Goal: Transaction & Acquisition: Book appointment/travel/reservation

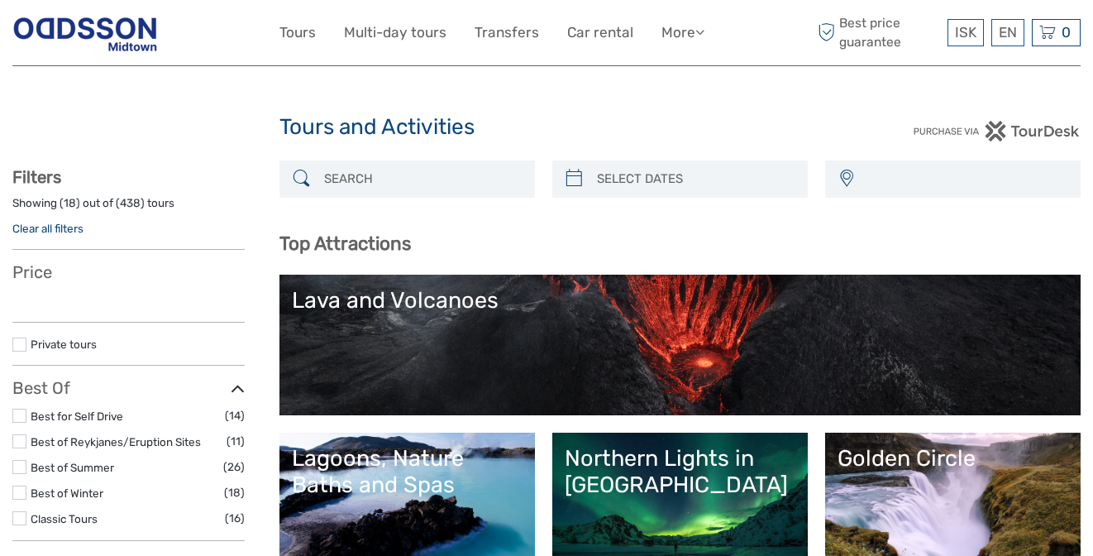
select select
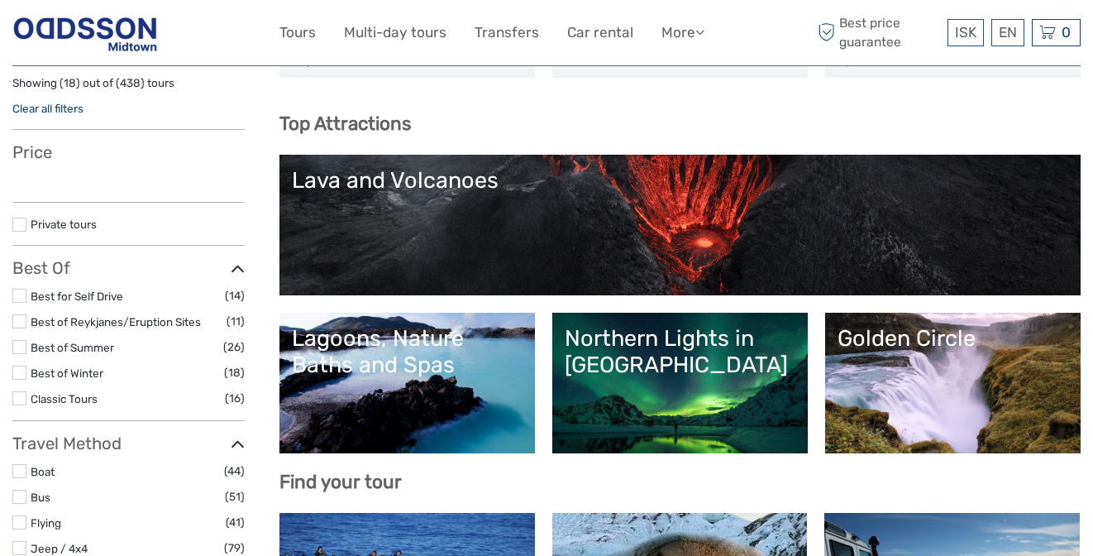
select select
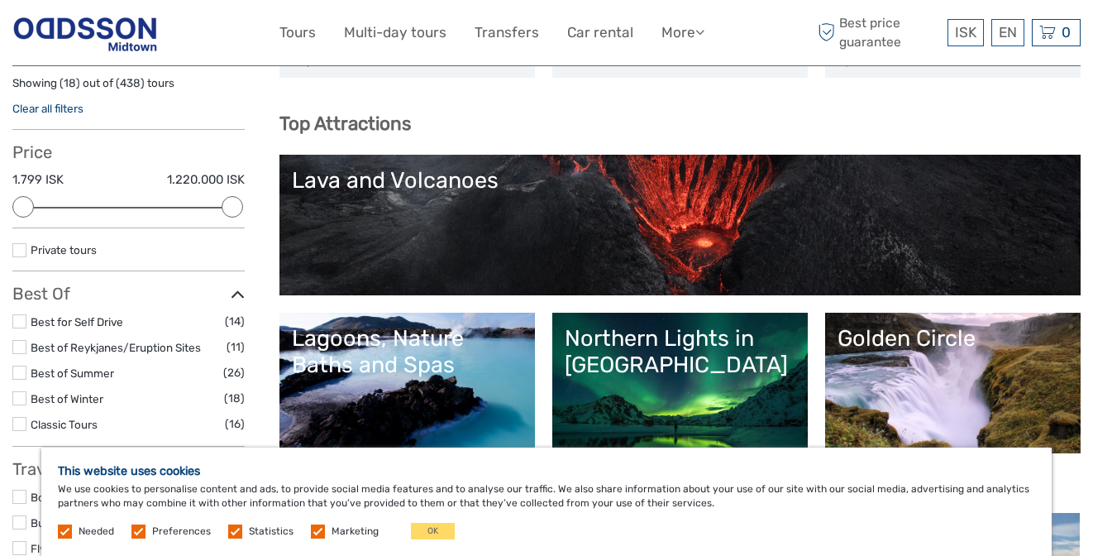
click at [654, 349] on div "Northern Lights in [GEOGRAPHIC_DATA]" at bounding box center [680, 352] width 231 height 54
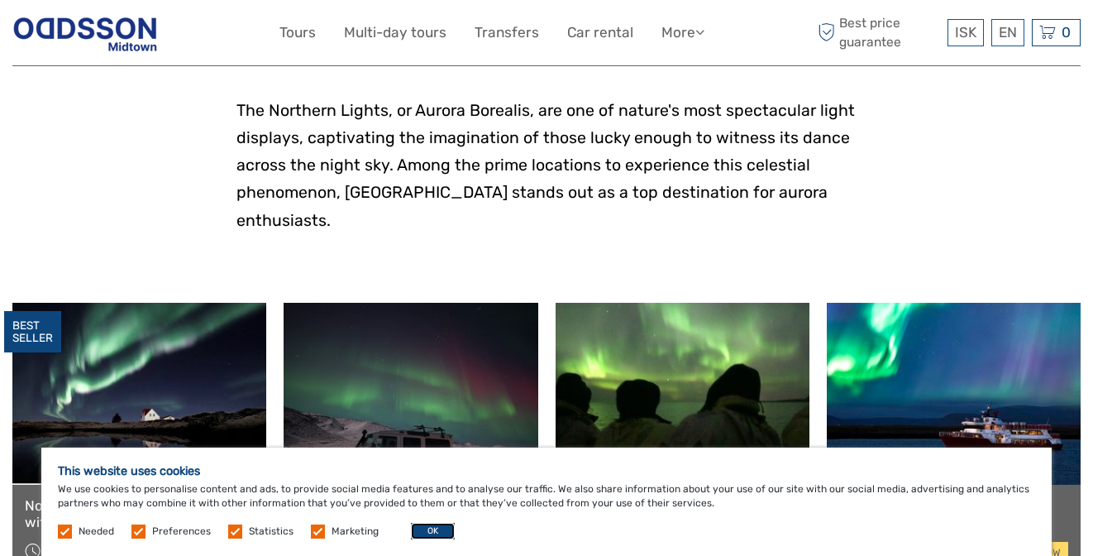
click at [429, 530] on button "OK" at bounding box center [433, 531] width 44 height 17
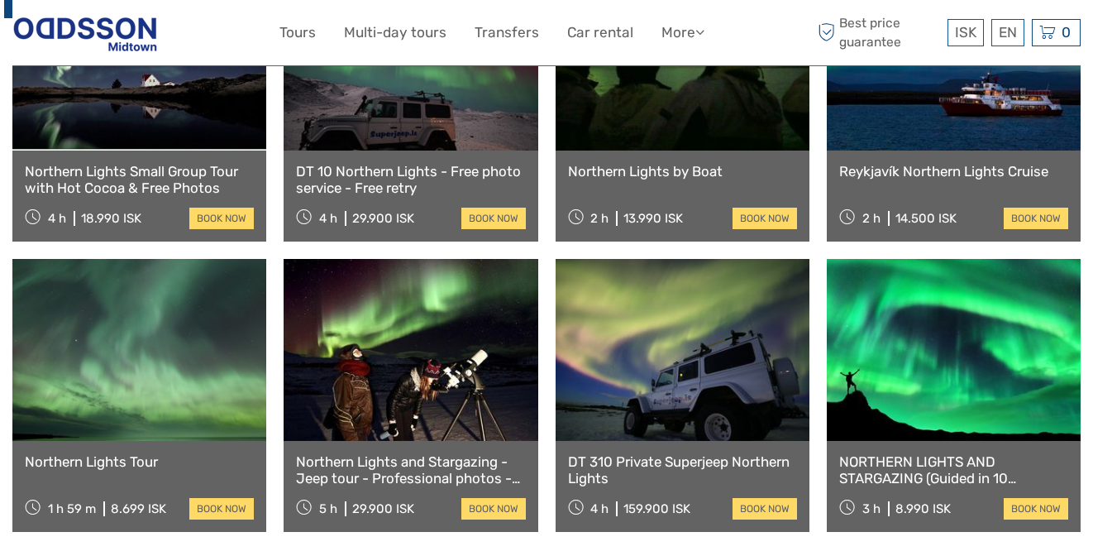
scroll to position [530, 0]
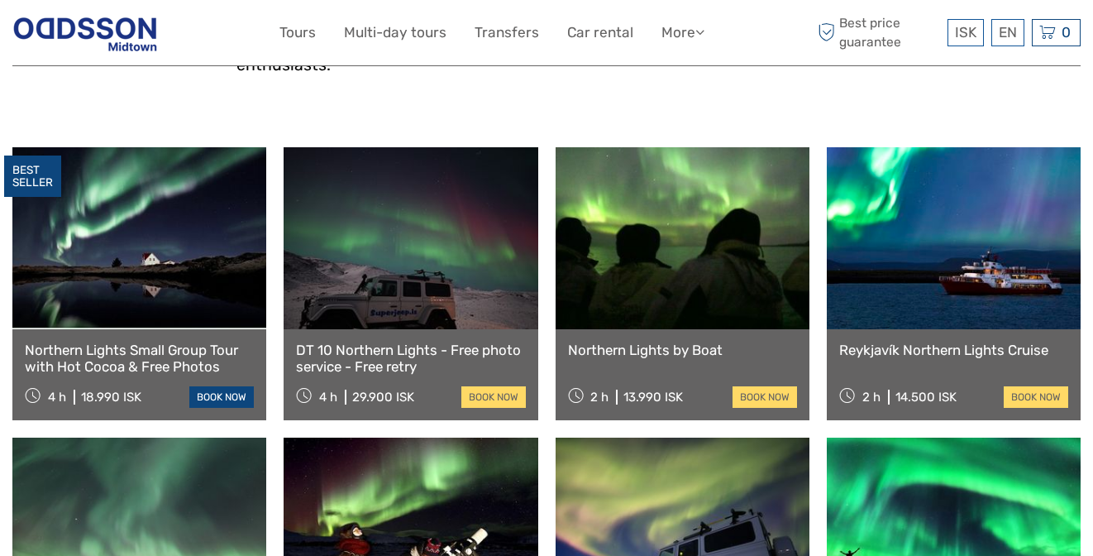
click at [215, 386] on link "book now" at bounding box center [221, 396] width 64 height 21
click at [480, 386] on link "book now" at bounding box center [493, 396] width 64 height 21
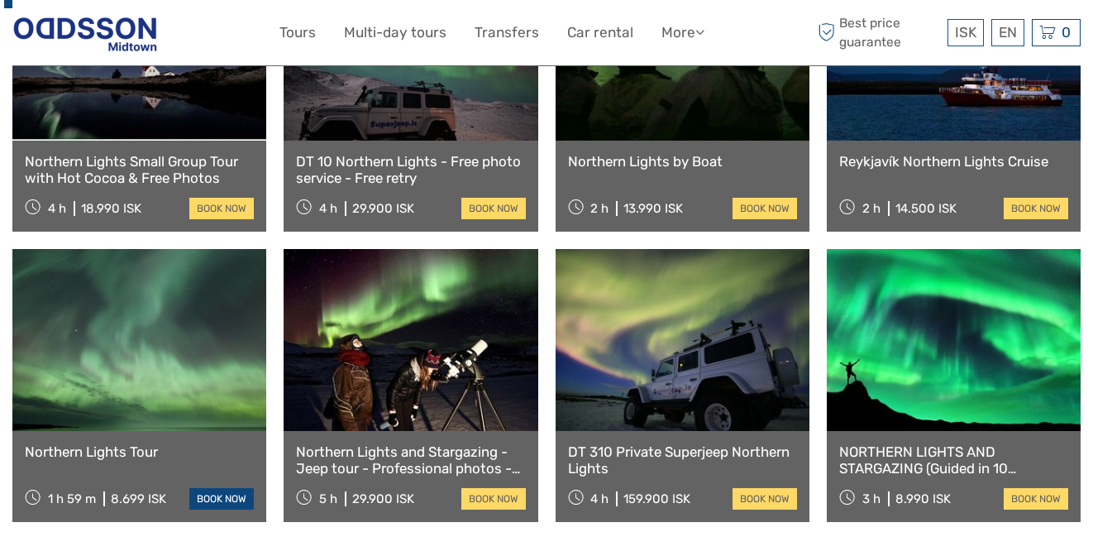
click at [222, 488] on link "book now" at bounding box center [221, 498] width 64 height 21
click at [493, 488] on link "book now" at bounding box center [493, 498] width 64 height 21
click at [772, 488] on link "book now" at bounding box center [765, 498] width 64 height 21
click at [1018, 488] on link "book now" at bounding box center [1036, 498] width 64 height 21
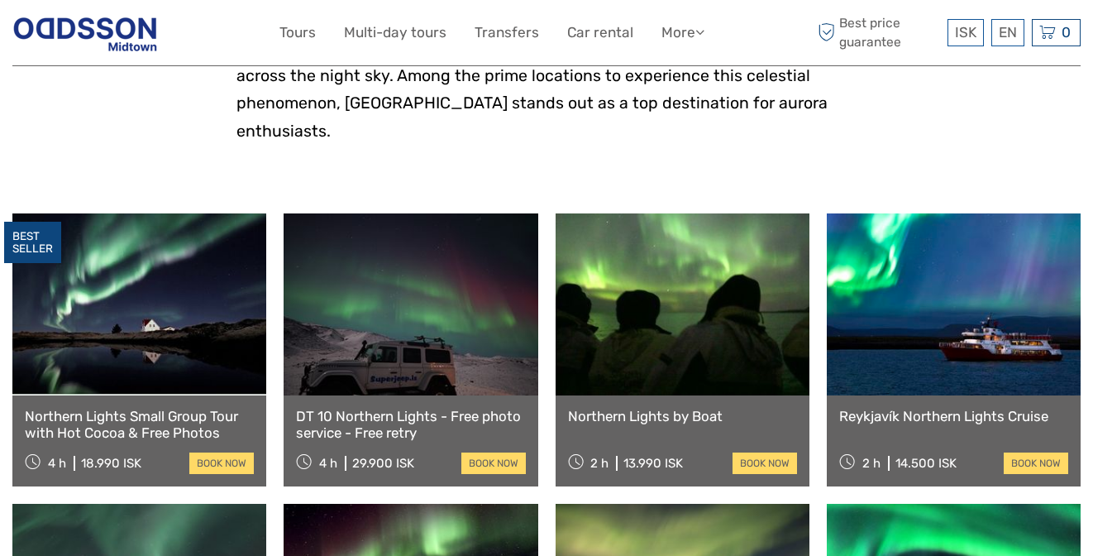
scroll to position [475, 0]
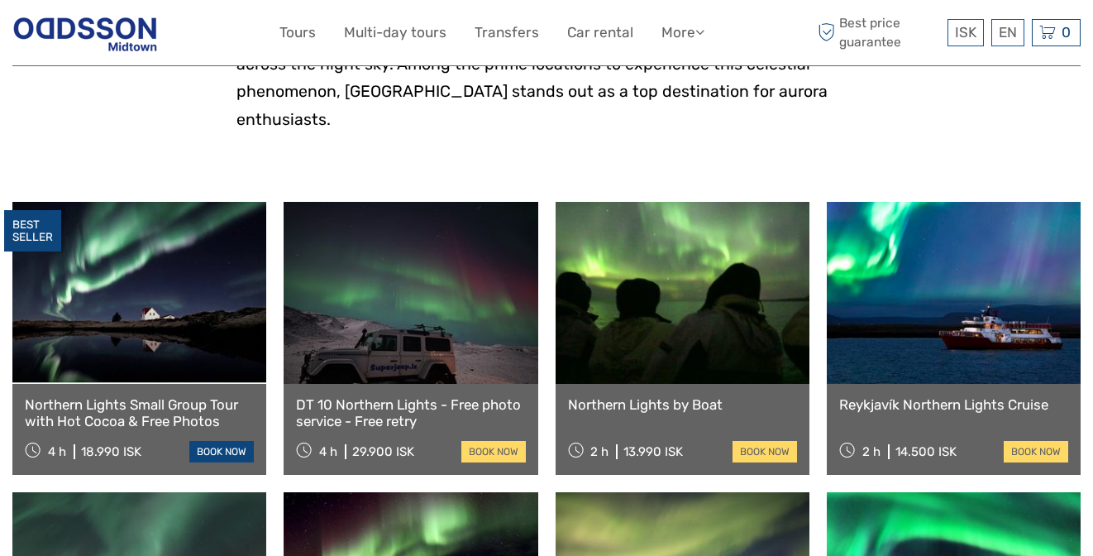
click at [228, 441] on link "book now" at bounding box center [221, 451] width 64 height 21
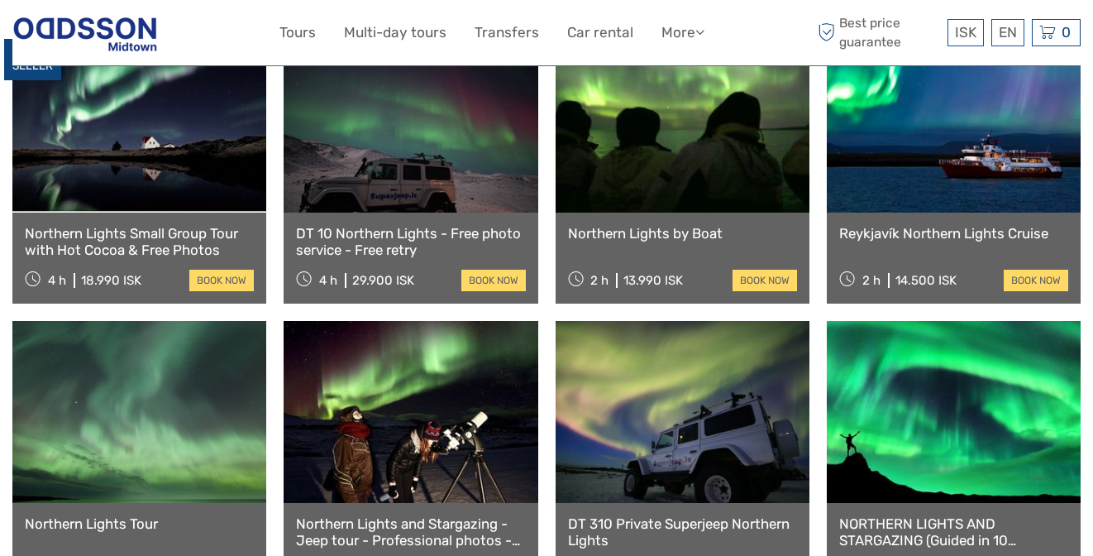
scroll to position [644, 0]
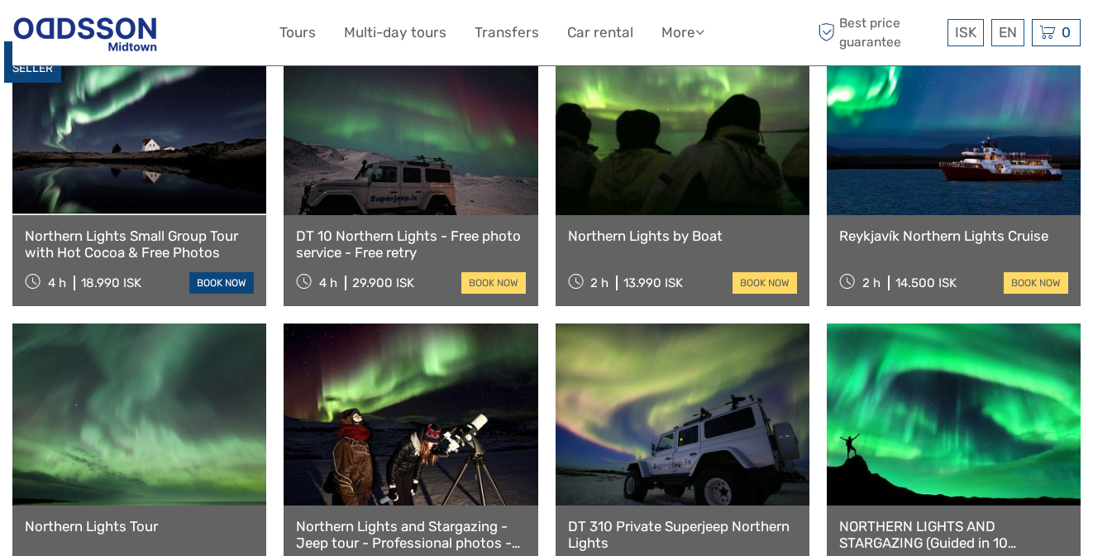
click at [222, 272] on link "book now" at bounding box center [221, 282] width 64 height 21
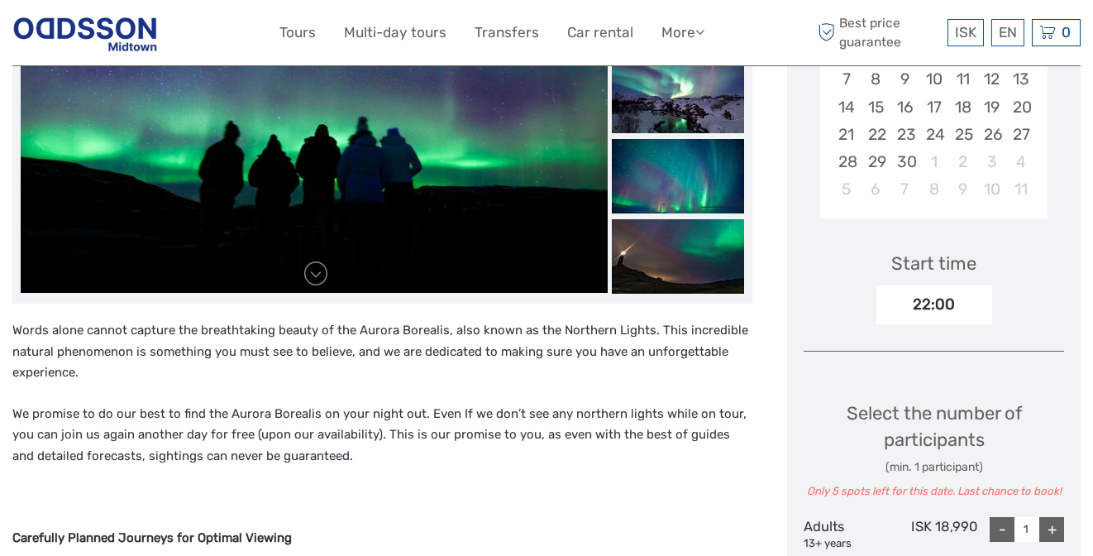
scroll to position [409, 0]
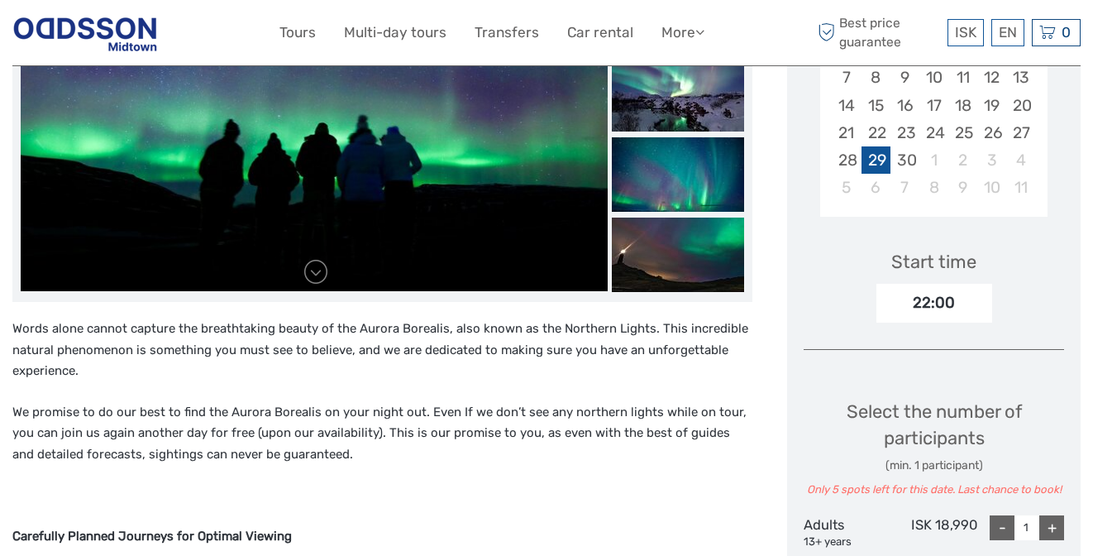
click at [870, 146] on div "29" at bounding box center [876, 159] width 29 height 27
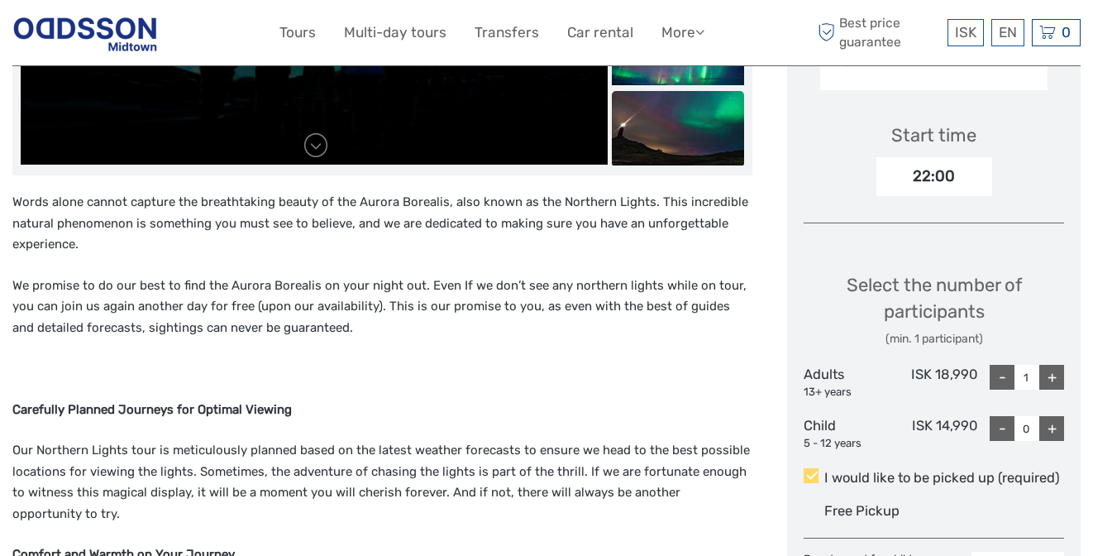
scroll to position [537, 0]
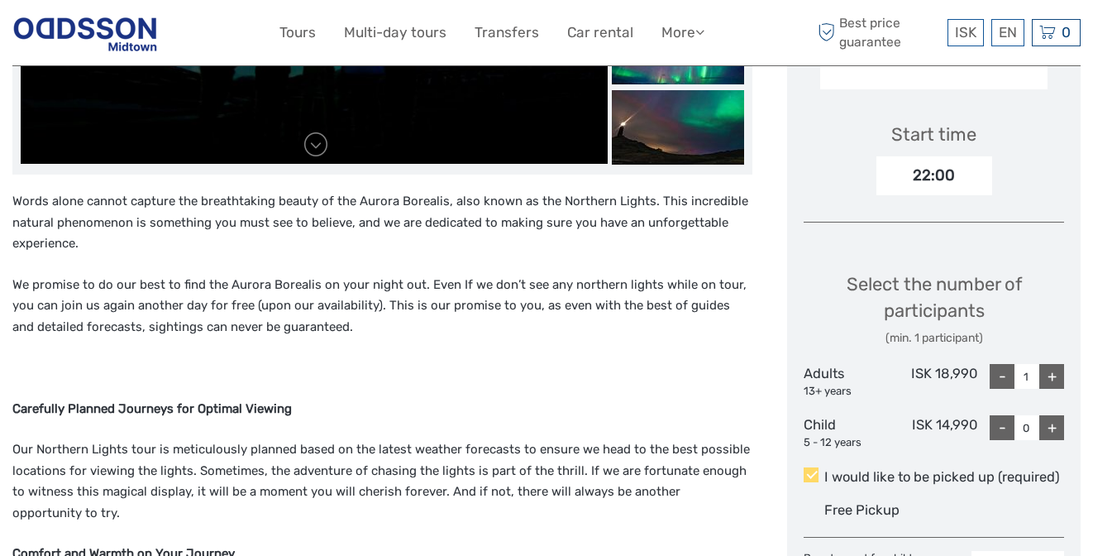
click at [408, 289] on p "We promise to do our best to find the Aurora Borealis on your night out. Even I…" at bounding box center [382, 307] width 740 height 64
click at [399, 209] on p "Words alone cannot capture the breathtaking beauty of the Aurora Borealis, also…" at bounding box center [382, 223] width 740 height 64
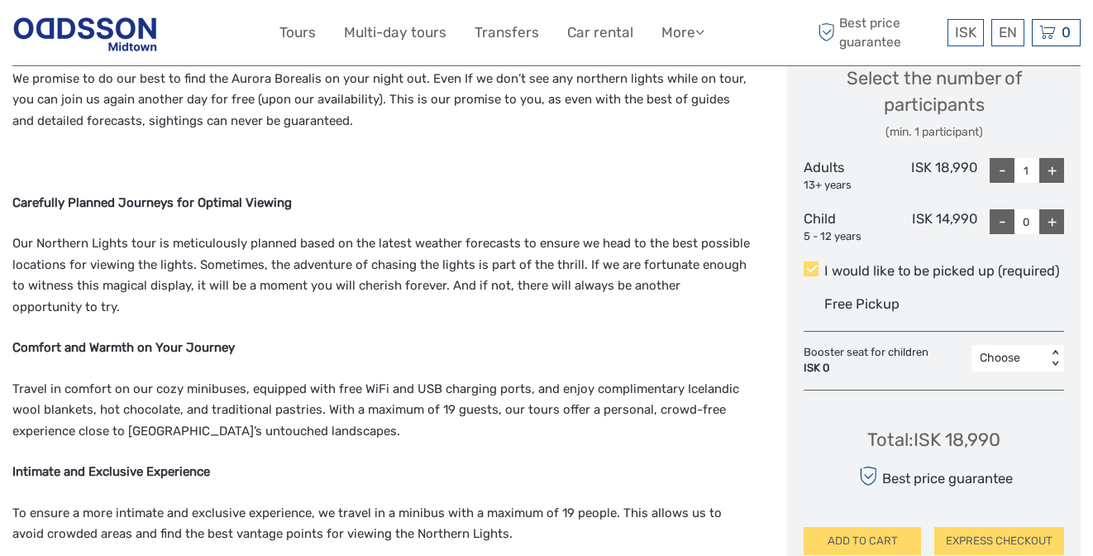
scroll to position [862, 0]
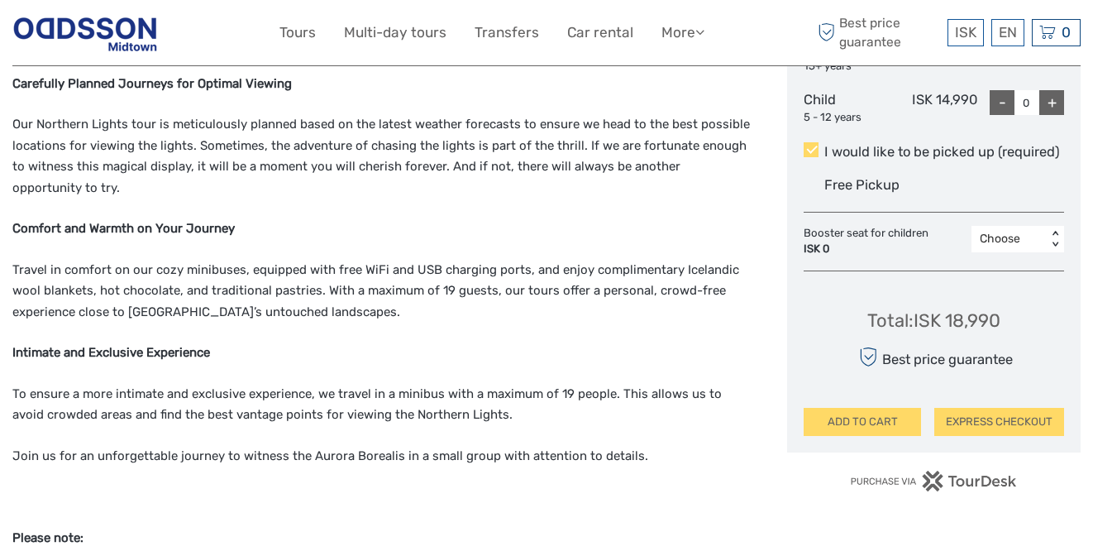
click at [452, 270] on p "Travel in comfort on our cozy minibuses, equipped with free WiFi and USB chargi…" at bounding box center [382, 292] width 740 height 64
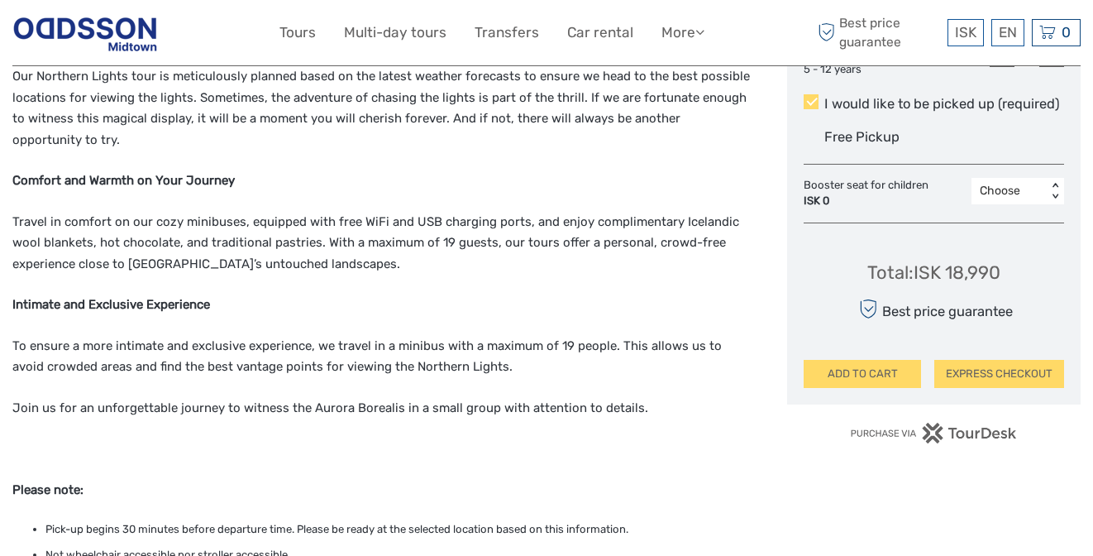
scroll to position [943, 0]
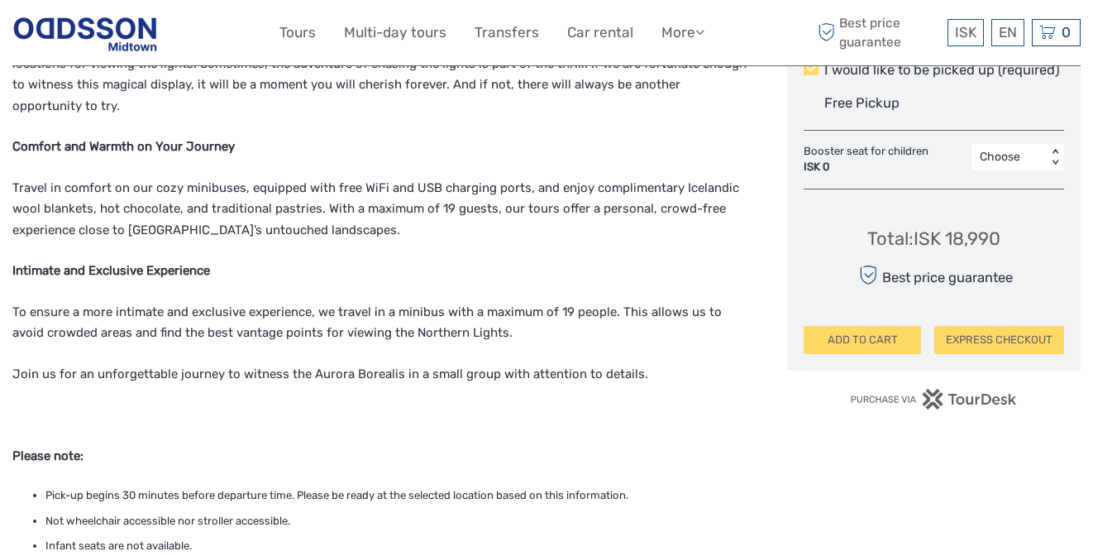
click at [463, 201] on p "Travel in comfort on our cozy minibuses, equipped with free WiFi and USB chargi…" at bounding box center [382, 210] width 740 height 64
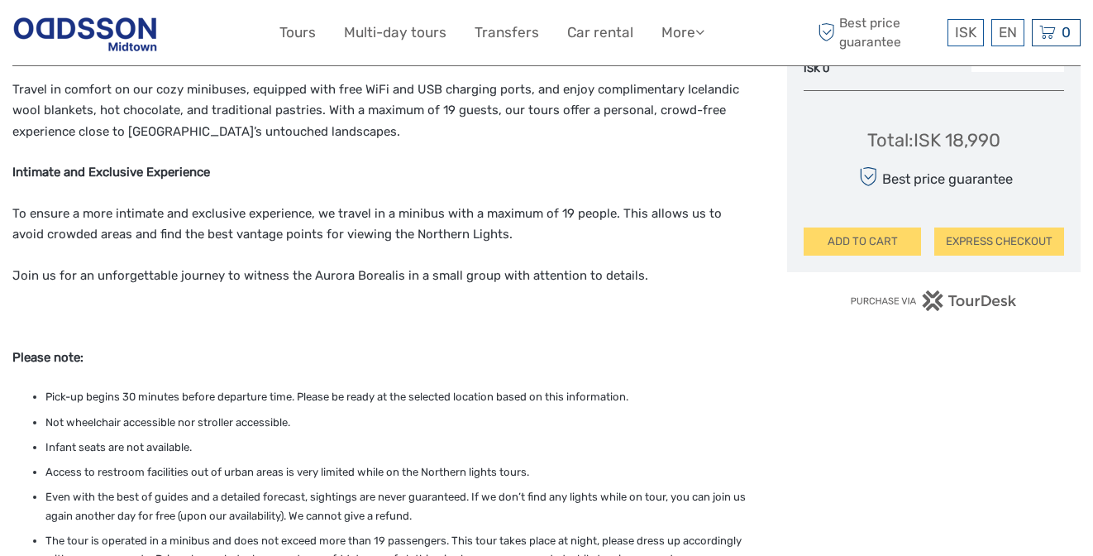
scroll to position [1196, 0]
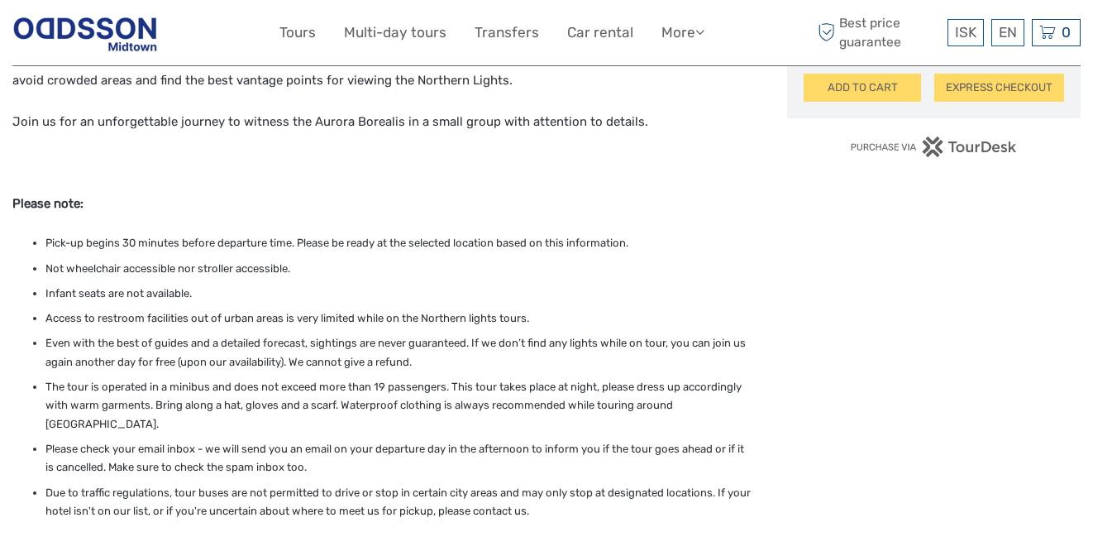
click at [430, 238] on ul "Pick-up begins 30 minutes before departure time. Please be ready at the selecte…" at bounding box center [382, 377] width 740 height 286
click at [439, 284] on li "Infant seats are not available." at bounding box center [398, 293] width 707 height 18
click at [480, 260] on li "Not wheelchair accessible nor stroller accessible." at bounding box center [398, 269] width 707 height 18
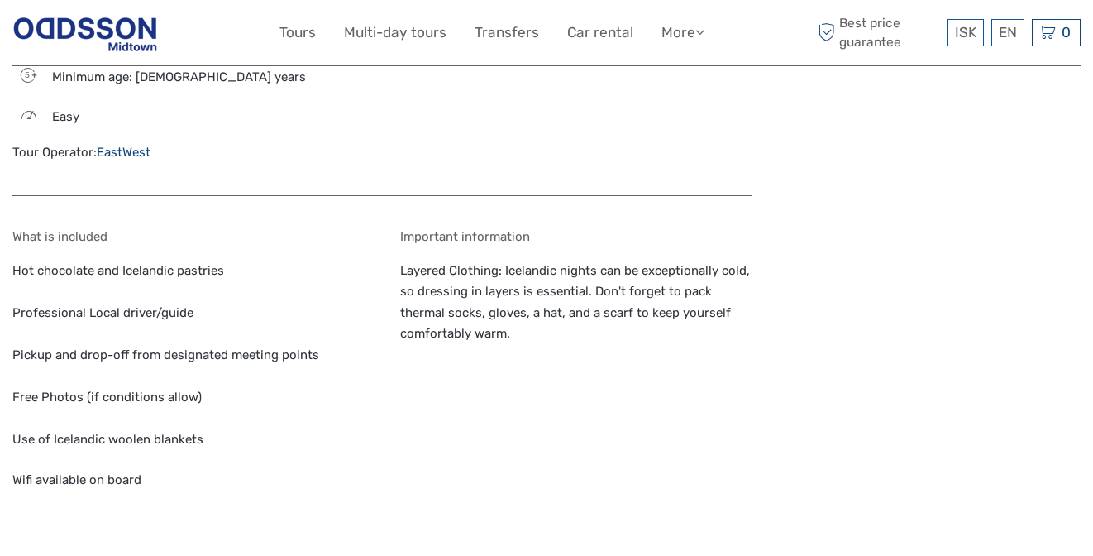
scroll to position [1907, 0]
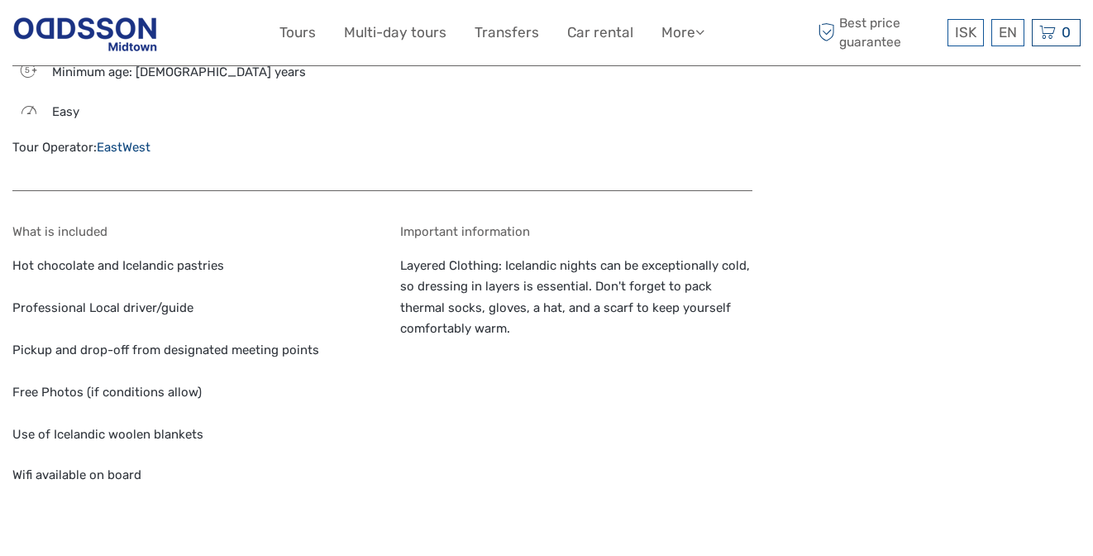
click at [480, 255] on p "Layered Clothing: Icelandic nights can be exceptionally cold, so dressing in la…" at bounding box center [576, 297] width 353 height 84
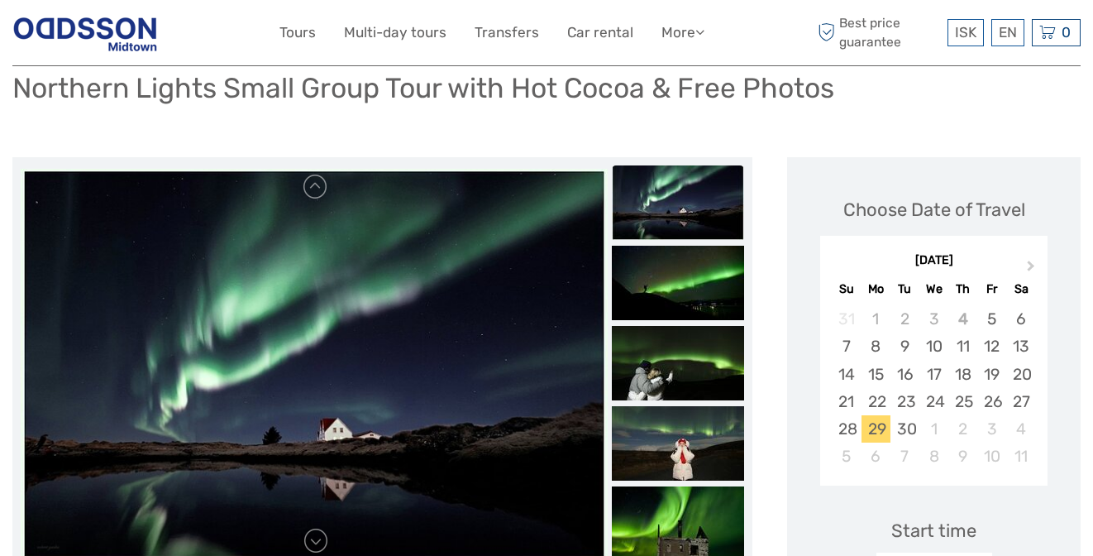
scroll to position [298, 0]
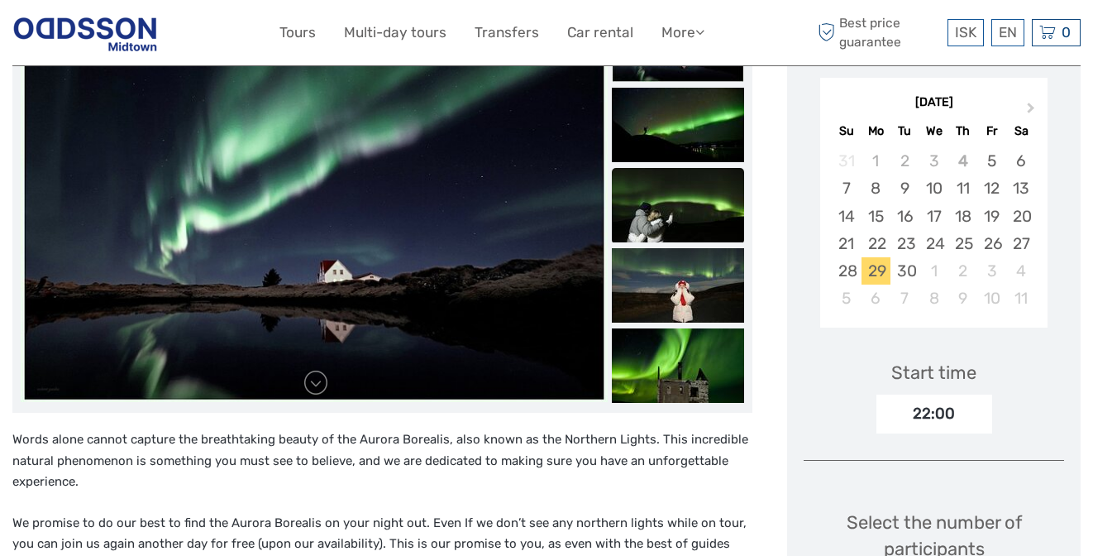
click at [647, 182] on img at bounding box center [678, 205] width 132 height 74
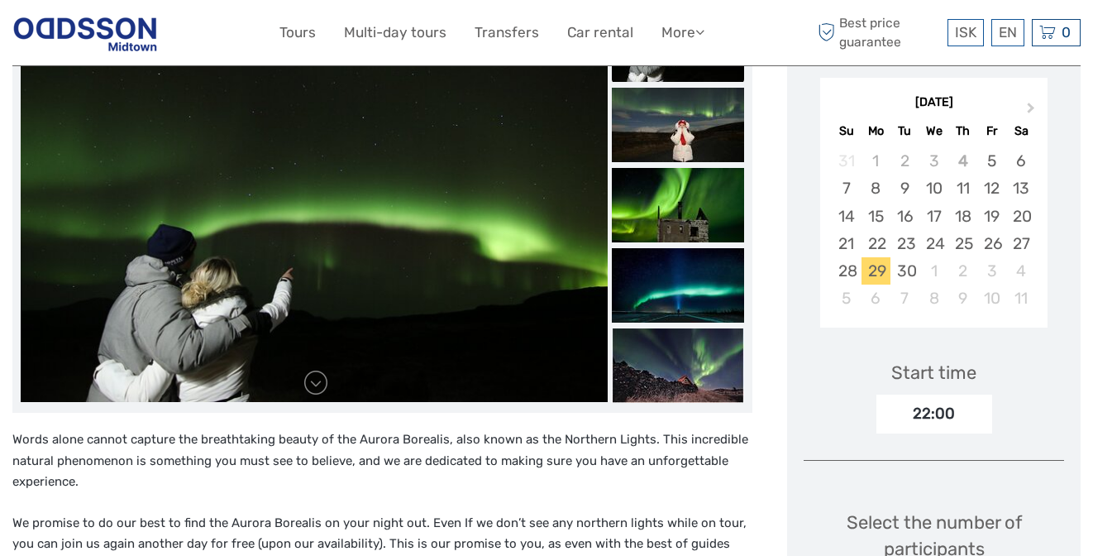
click at [647, 182] on img at bounding box center [678, 205] width 132 height 74
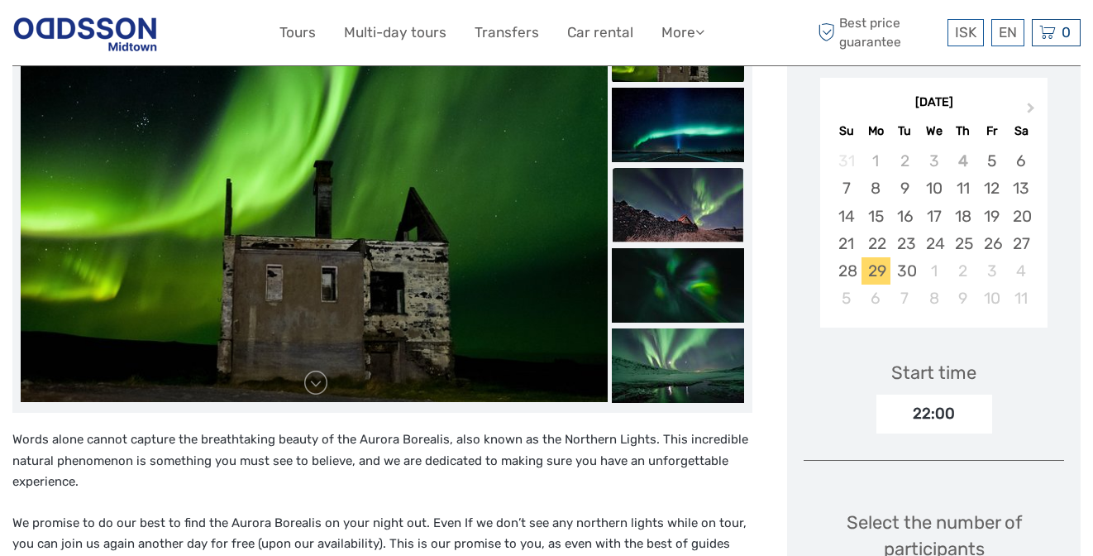
click at [654, 194] on img at bounding box center [678, 205] width 132 height 74
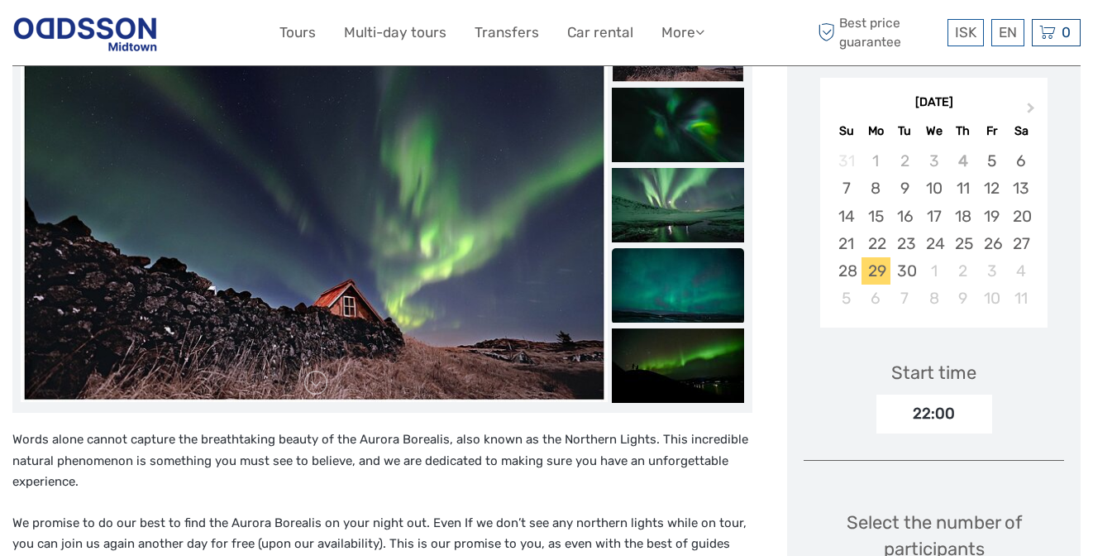
click at [663, 264] on img at bounding box center [678, 285] width 132 height 74
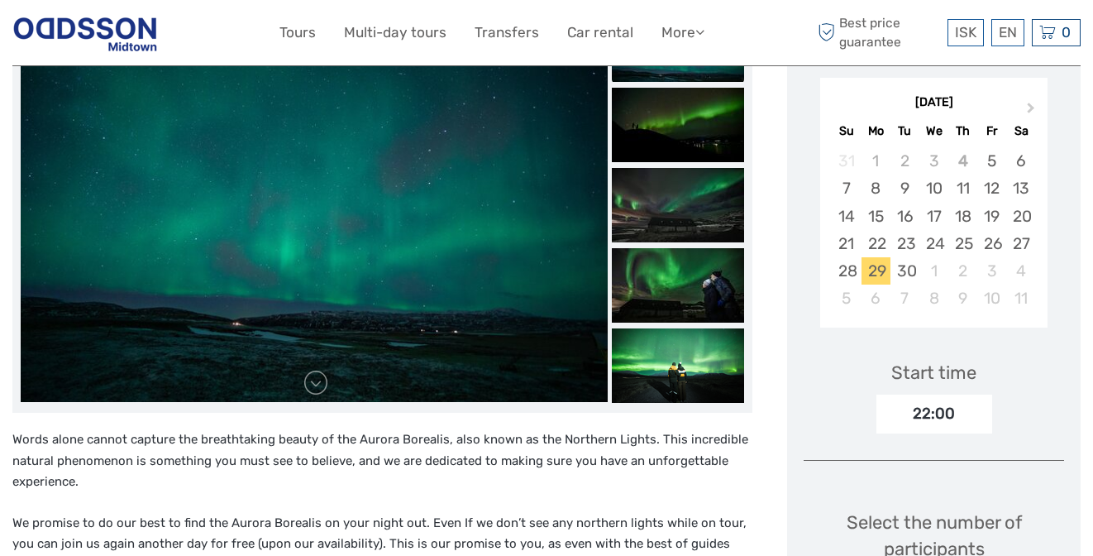
click at [663, 264] on img at bounding box center [678, 285] width 132 height 74
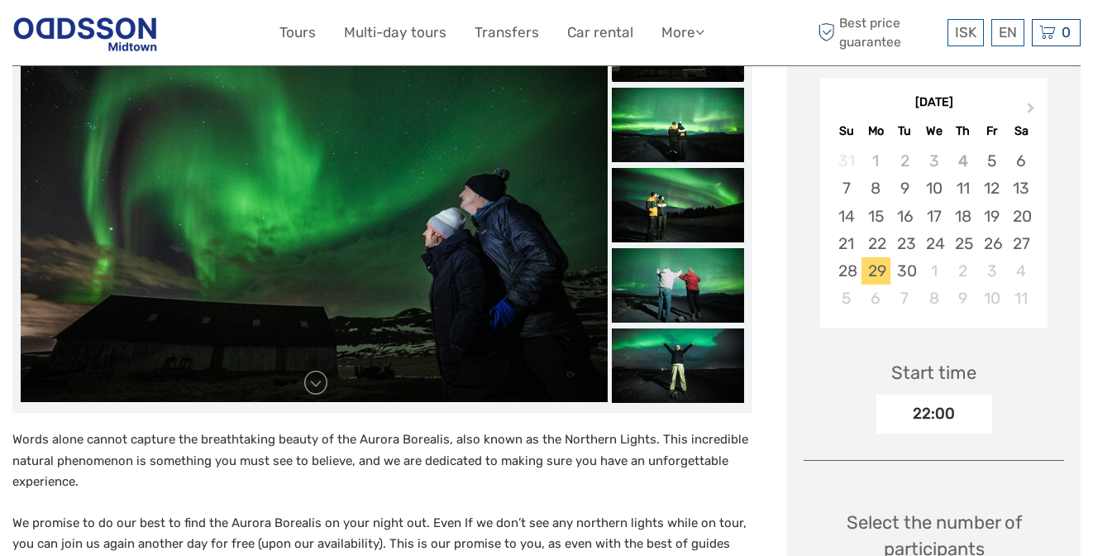
click at [663, 264] on img at bounding box center [678, 285] width 132 height 74
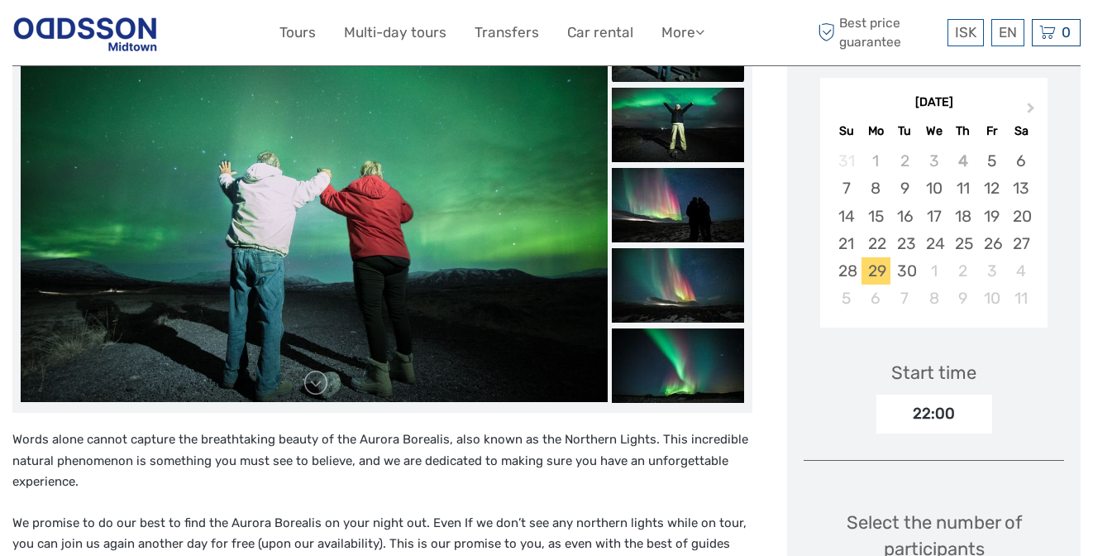
click at [663, 264] on img at bounding box center [678, 285] width 132 height 74
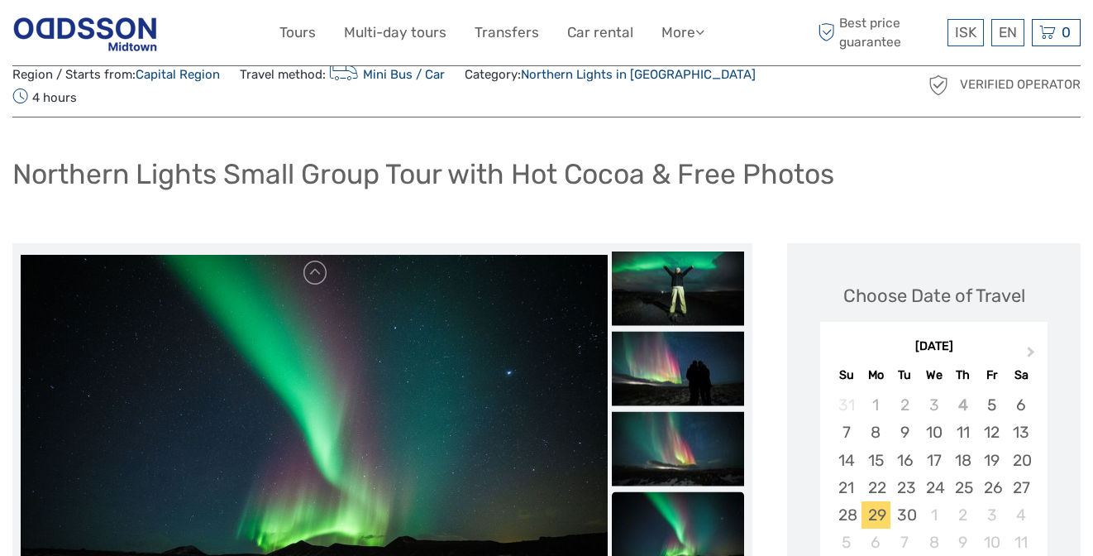
scroll to position [2, 0]
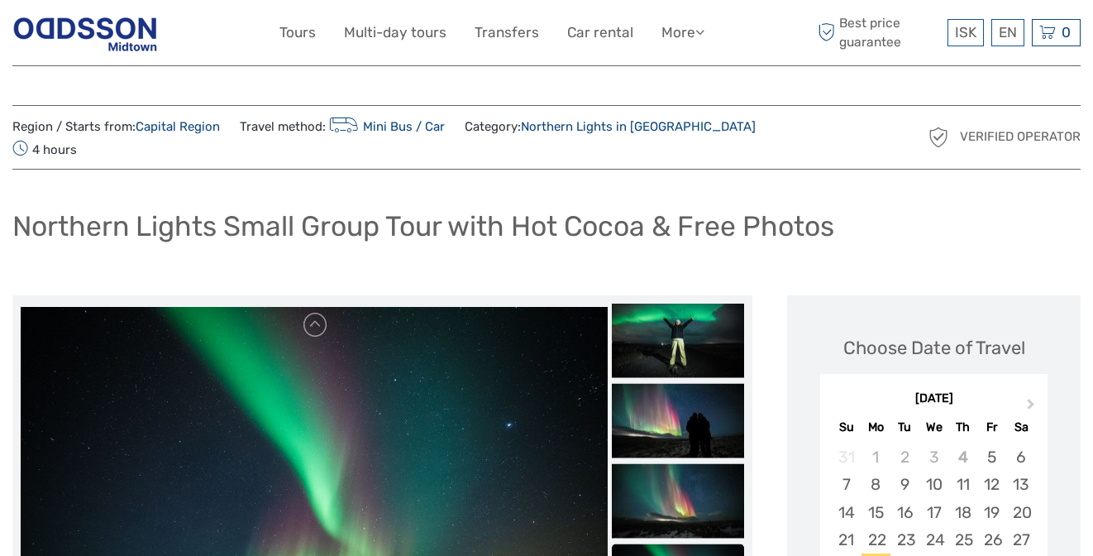
click at [167, 125] on link "Capital Region" at bounding box center [178, 126] width 84 height 15
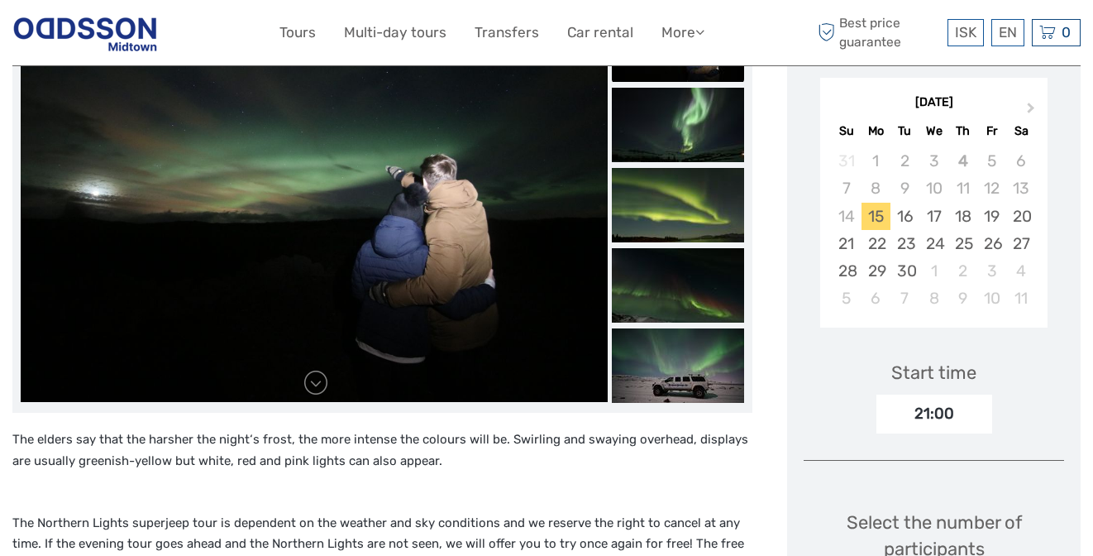
scroll to position [299, 0]
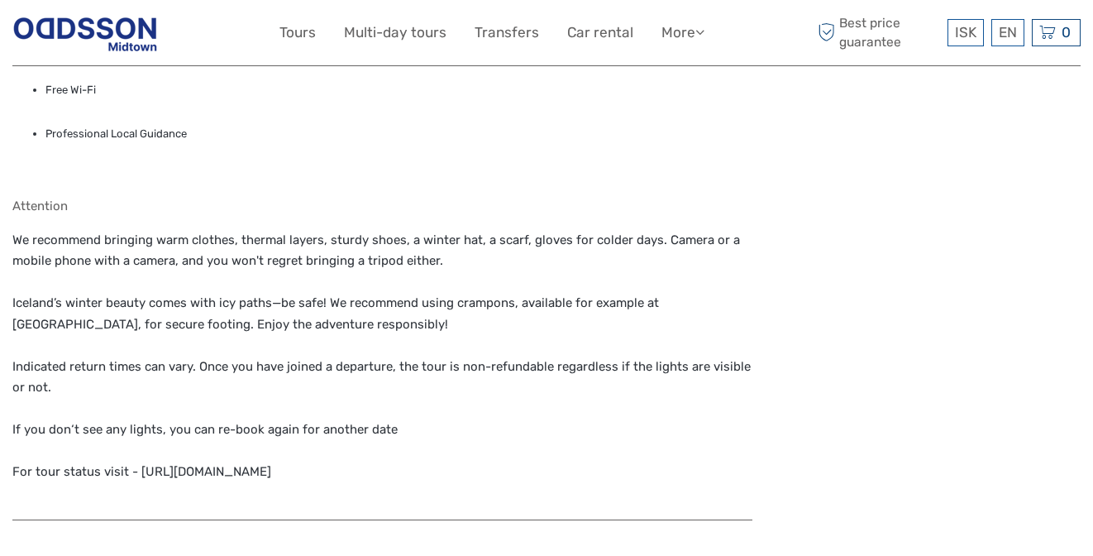
scroll to position [1697, 0]
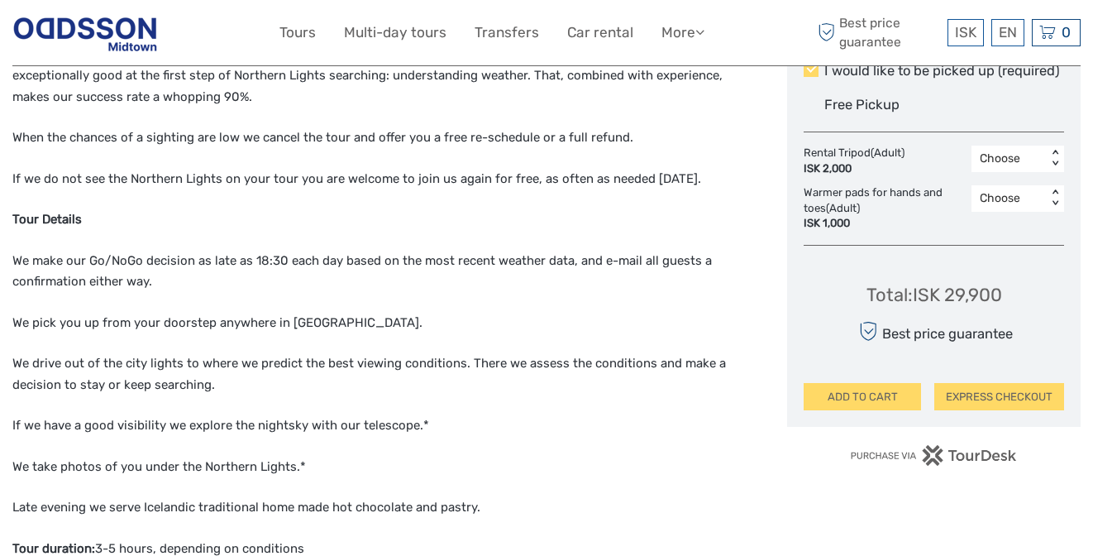
scroll to position [912, 0]
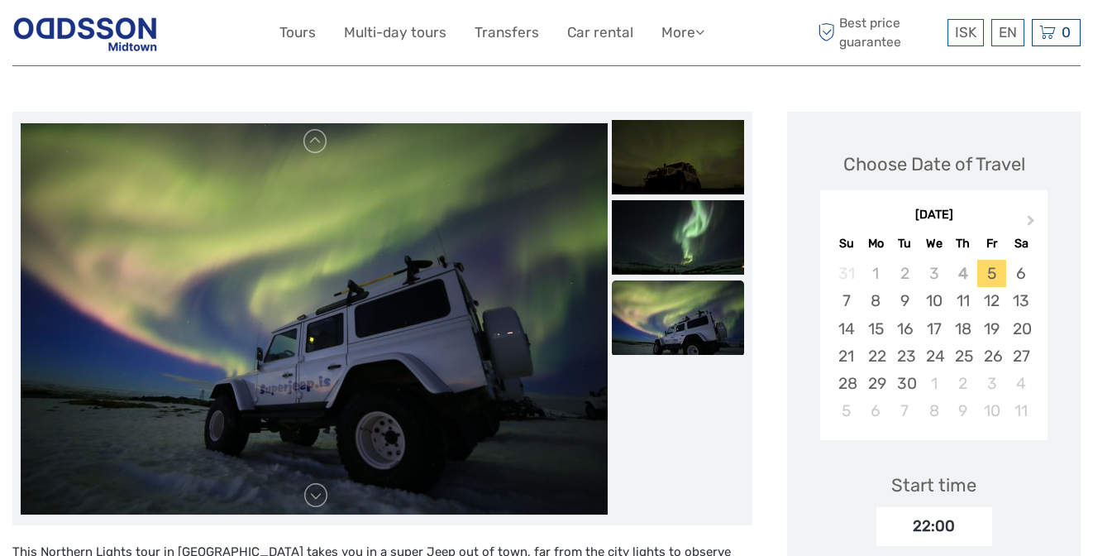
scroll to position [187, 0]
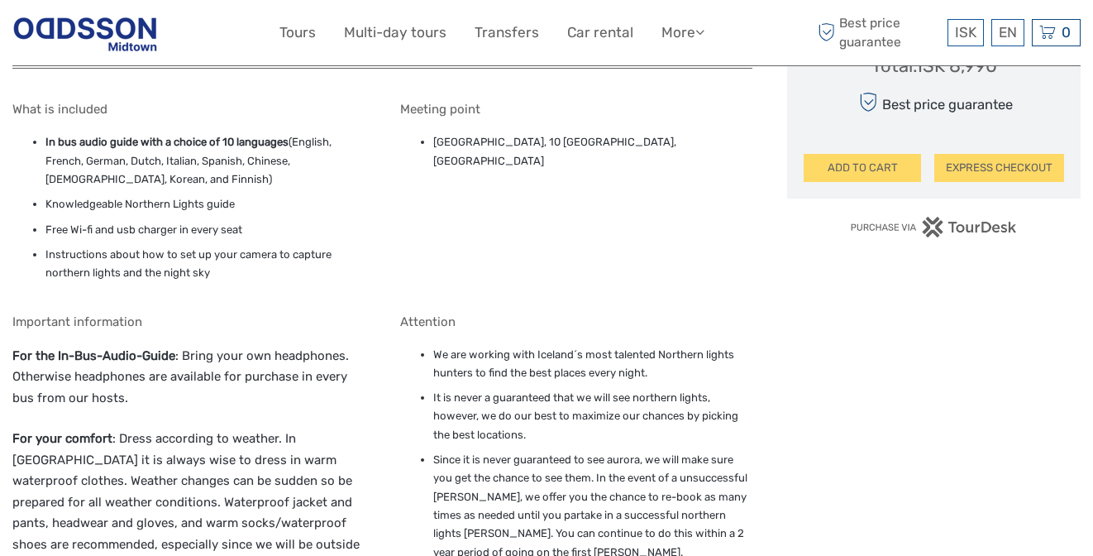
scroll to position [1349, 0]
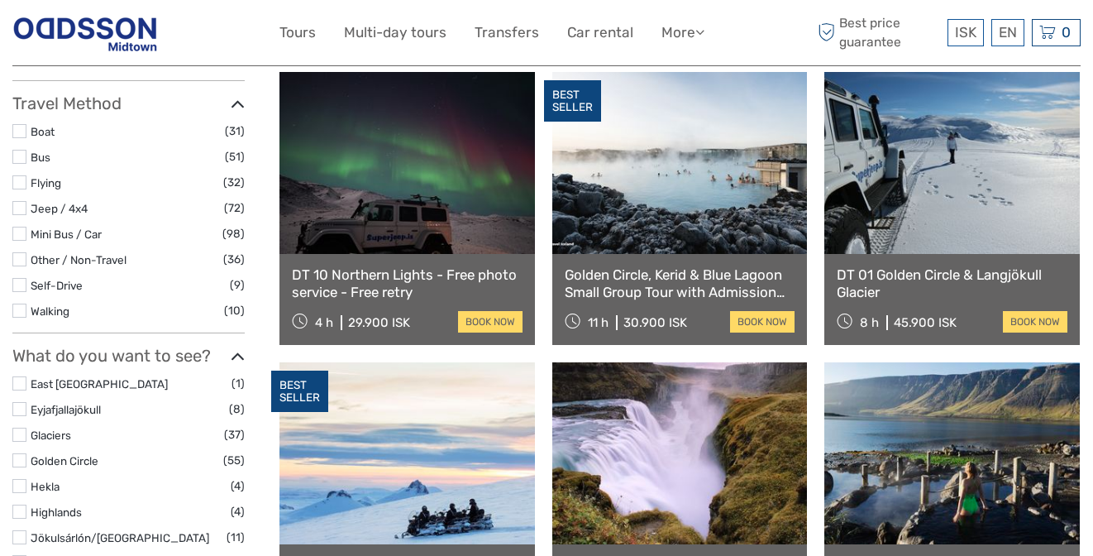
scroll to position [885, 0]
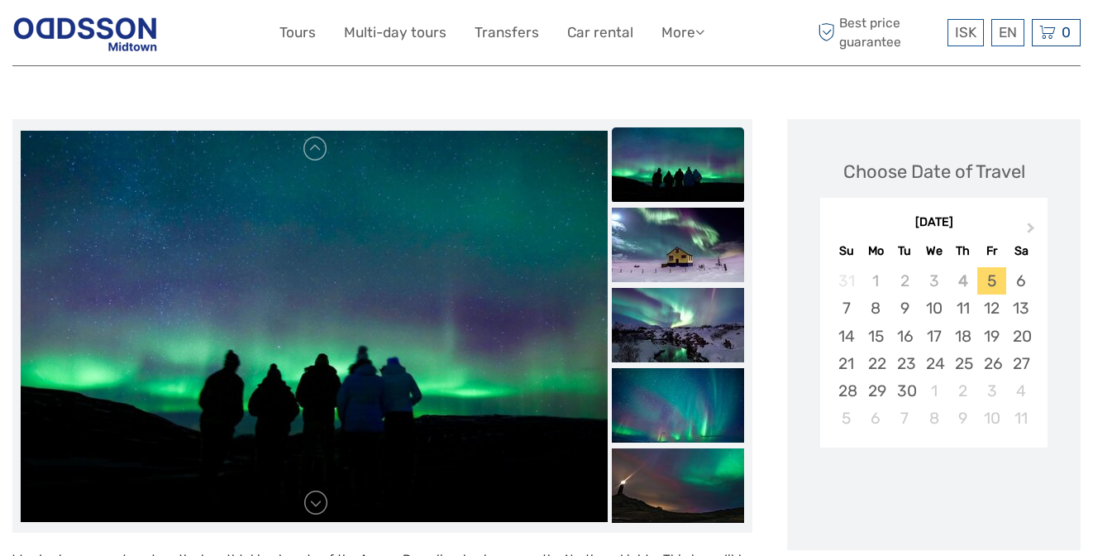
scroll to position [480, 0]
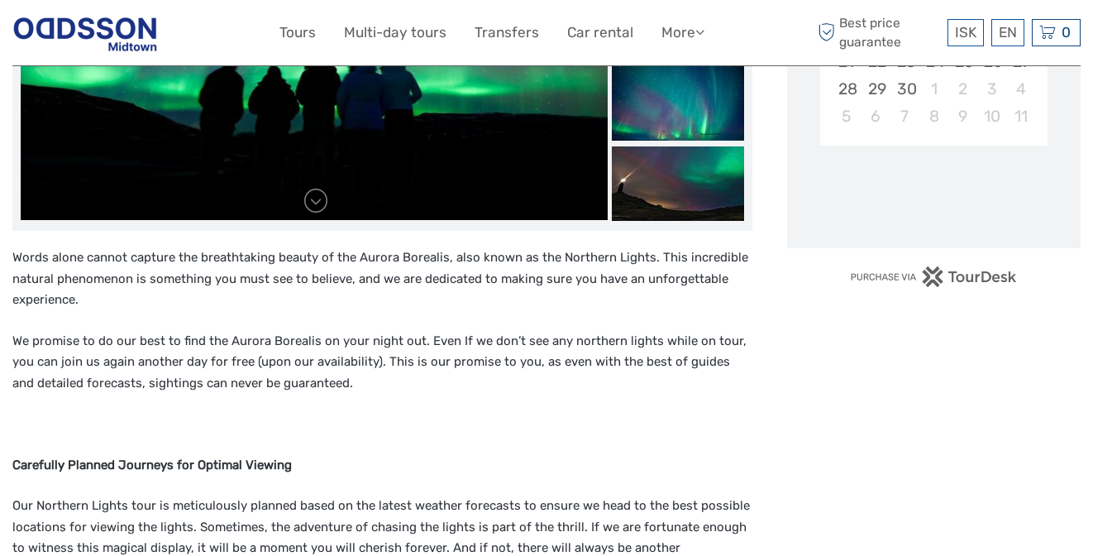
click at [497, 331] on p "We promise to do our best to find the Aurora Borealis on your night out. Even I…" at bounding box center [382, 363] width 740 height 64
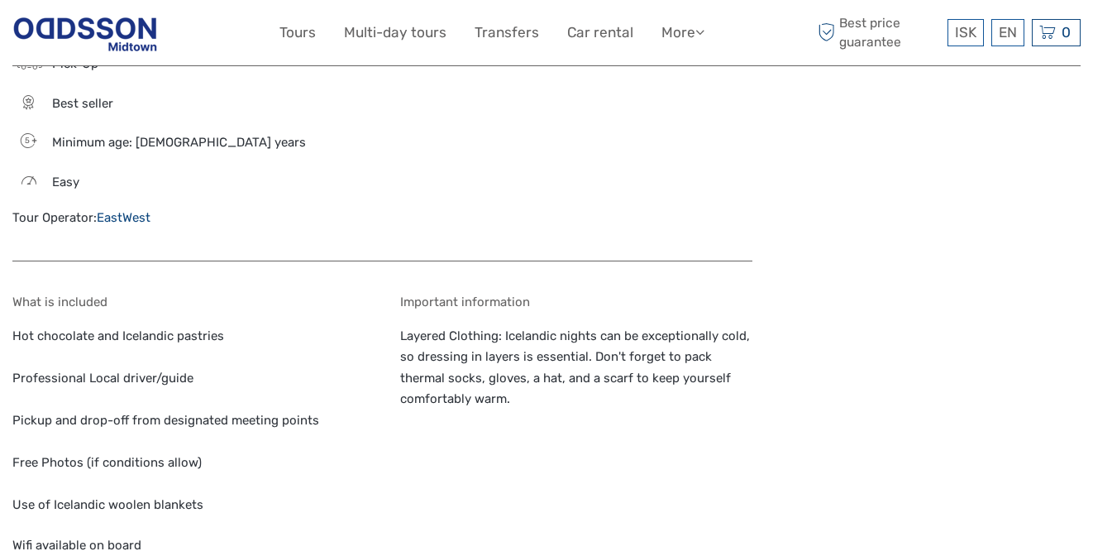
click at [497, 327] on p "Layered Clothing: Icelandic nights can be exceptionally cold, so dressing in la…" at bounding box center [576, 368] width 353 height 84
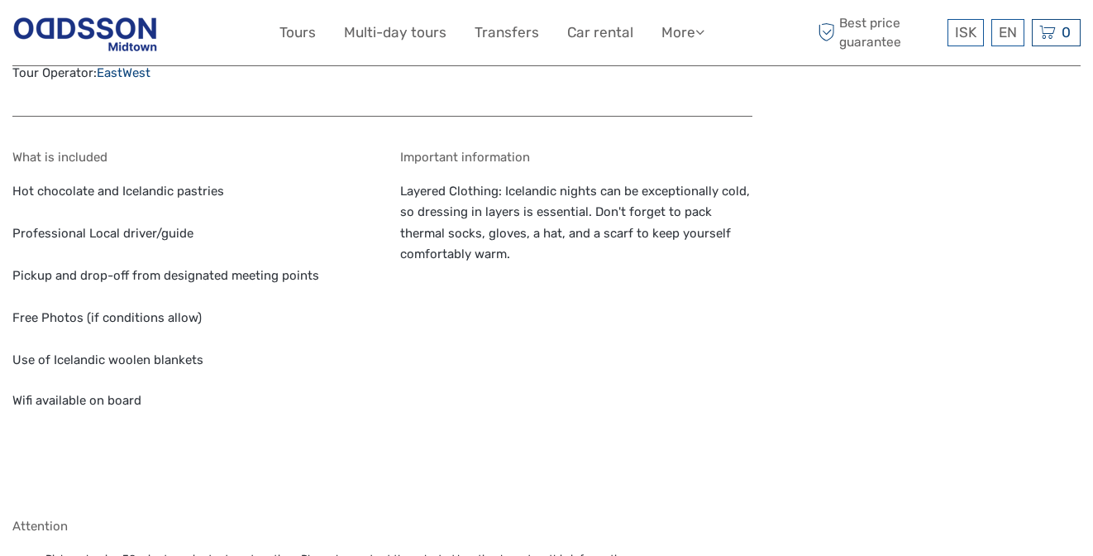
scroll to position [1980, 0]
click at [596, 225] on p "Layered Clothing: Icelandic nights can be exceptionally cold, so dressing in la…" at bounding box center [576, 224] width 353 height 84
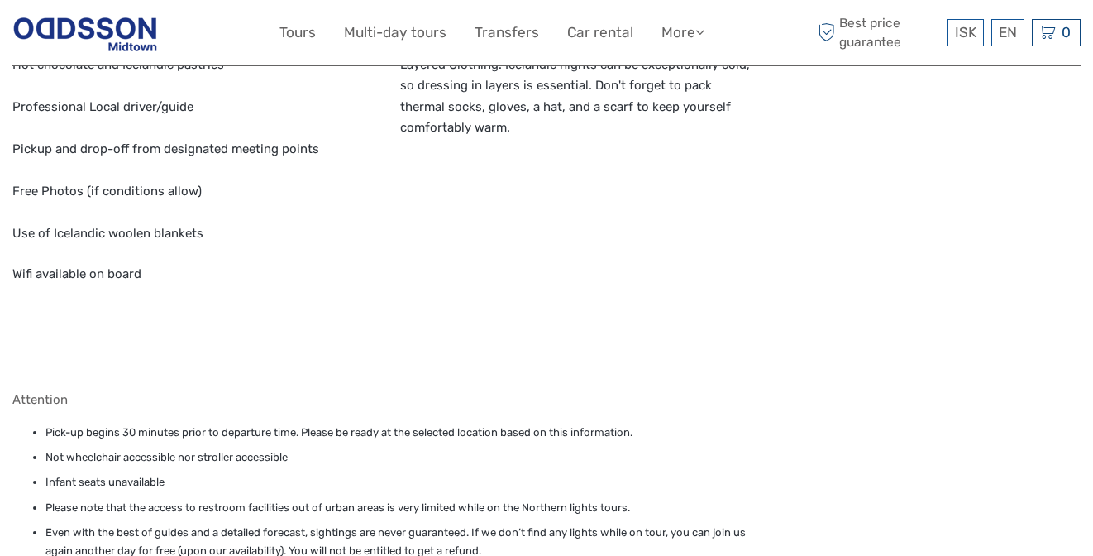
scroll to position [2289, 0]
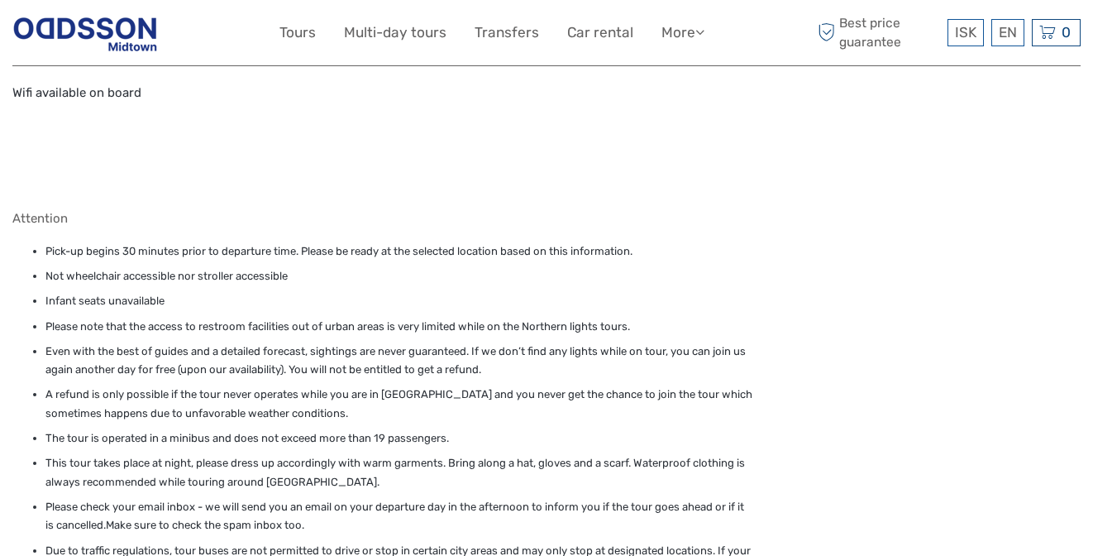
click at [610, 242] on ul "Pick-up begins 30 minutes prior to departure time. Please be ready at the selec…" at bounding box center [382, 410] width 740 height 337
click at [526, 292] on li "Infant seats unavailable" at bounding box center [398, 301] width 707 height 18
click at [528, 385] on li "A refund is only possible if the tour never operates while you are in Iceland a…" at bounding box center [398, 403] width 707 height 37
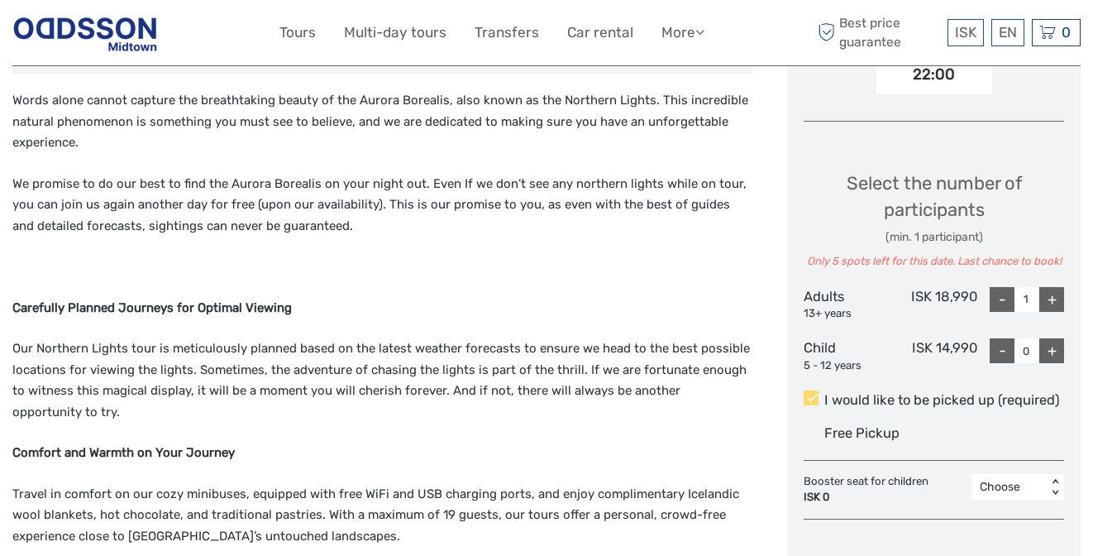
scroll to position [729, 0]
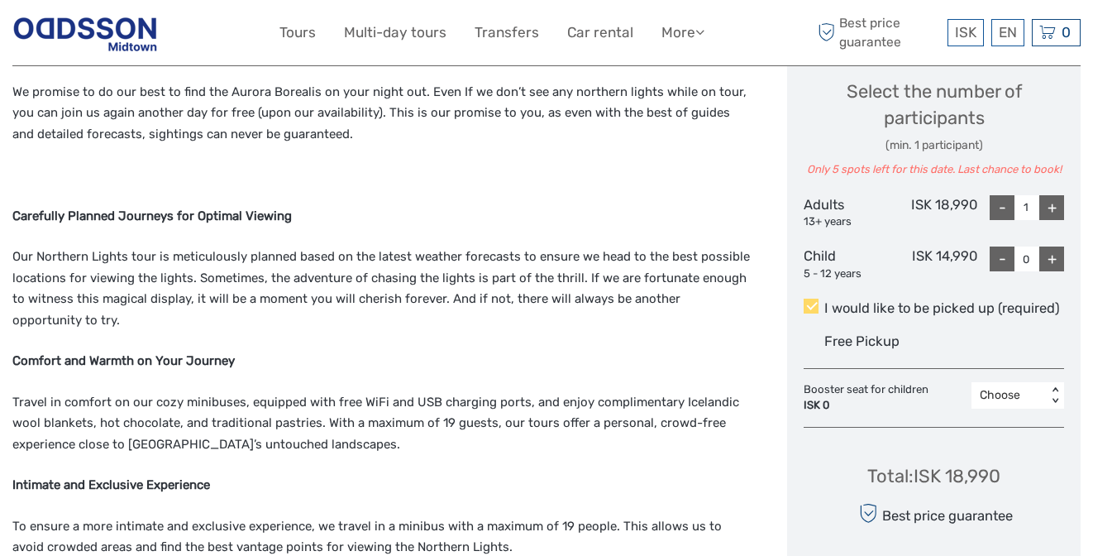
click at [838, 333] on span "Free Pickup" at bounding box center [861, 341] width 75 height 16
click at [824, 302] on input "I would like to be picked up (required)" at bounding box center [824, 302] width 0 height 0
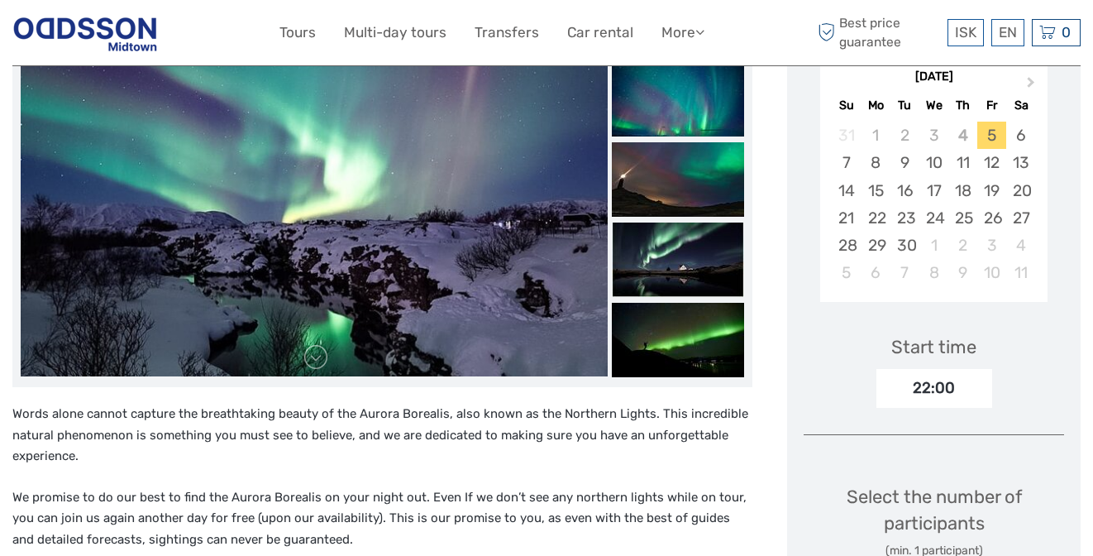
scroll to position [323, 0]
click at [882, 233] on div "29" at bounding box center [876, 245] width 29 height 27
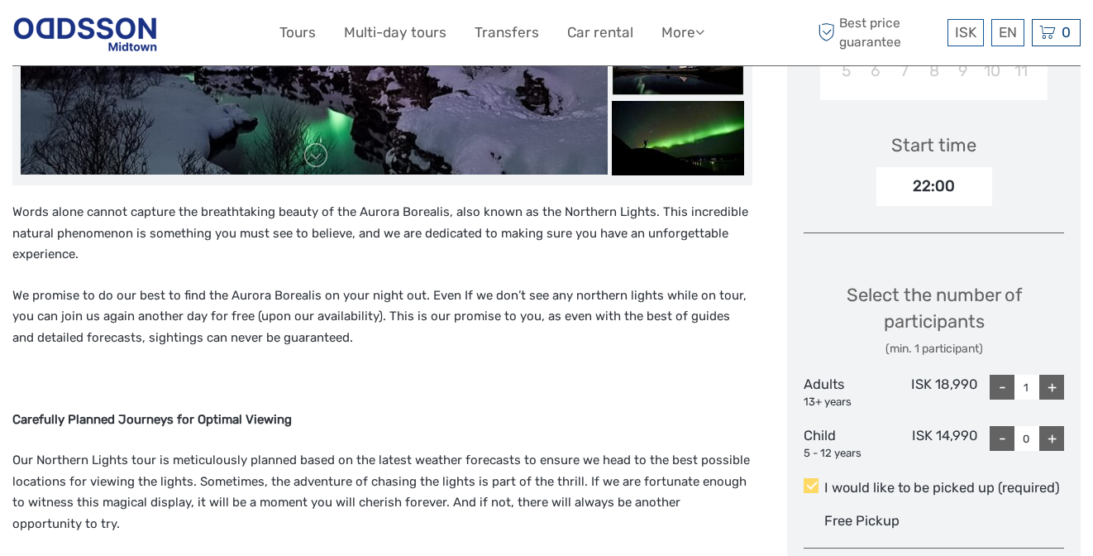
scroll to position [523, 0]
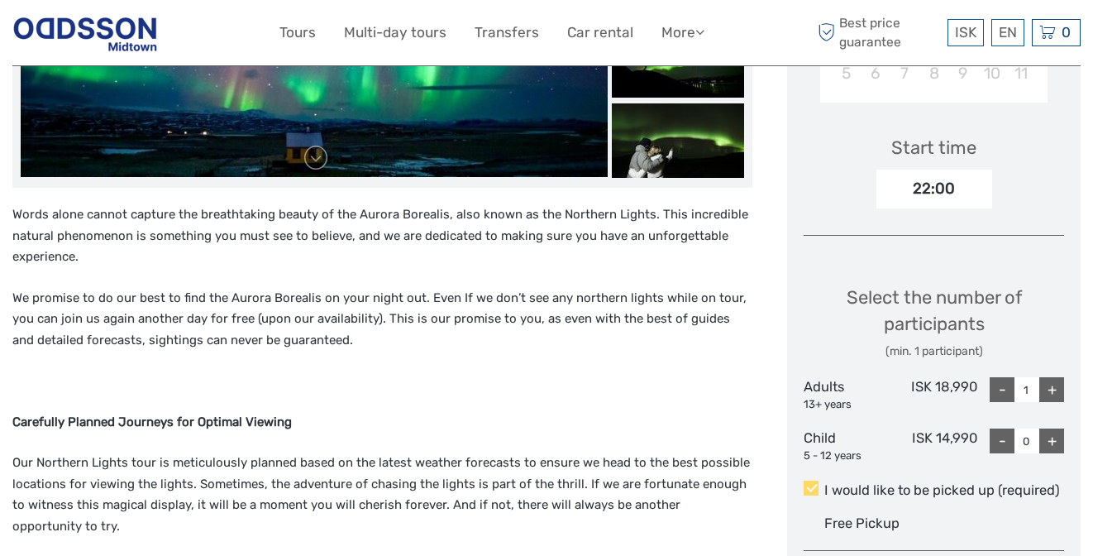
click at [927, 174] on div "22:00" at bounding box center [934, 188] width 116 height 38
click at [685, 288] on p "We promise to do our best to find the Aurora Borealis on your night out. Even I…" at bounding box center [382, 320] width 740 height 64
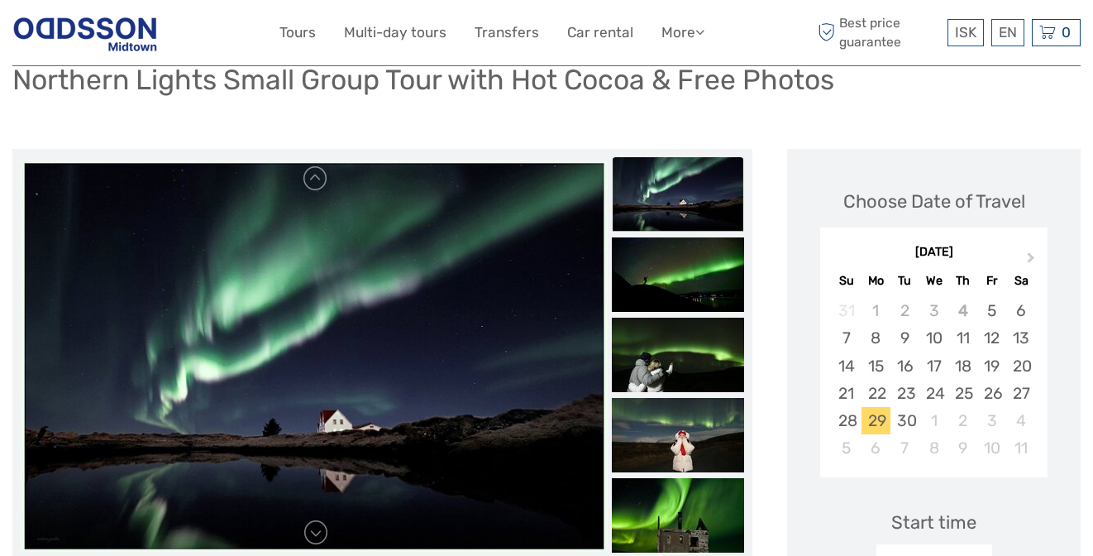
scroll to position [0, 0]
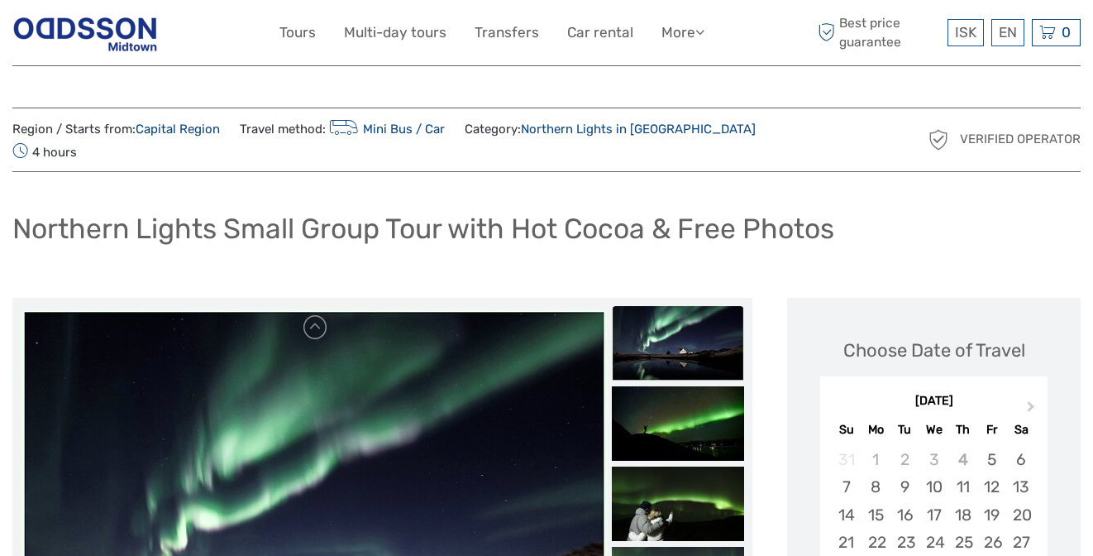
click at [557, 127] on link "Northern Lights in [GEOGRAPHIC_DATA]" at bounding box center [638, 129] width 235 height 15
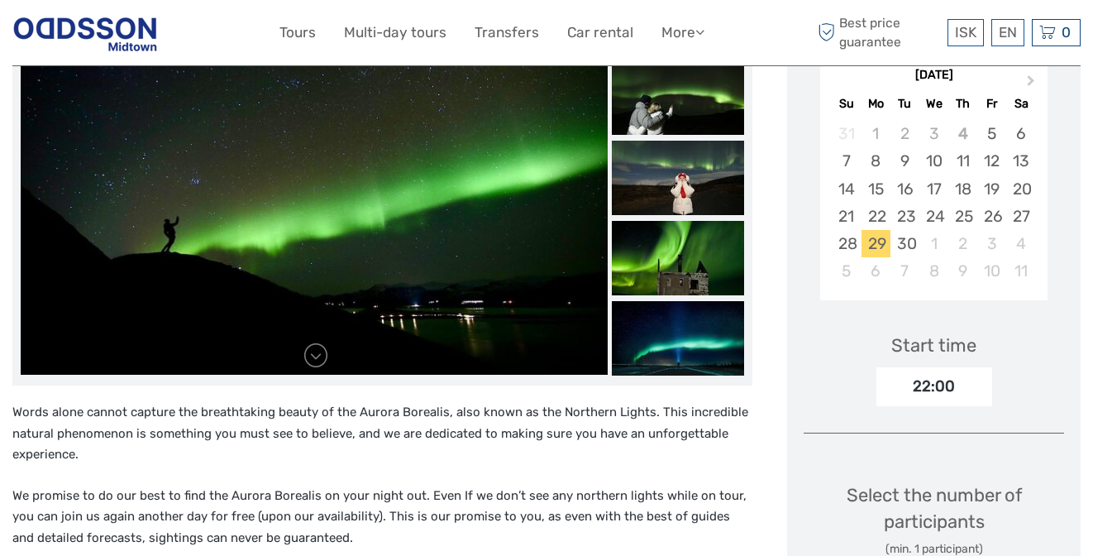
scroll to position [324, 0]
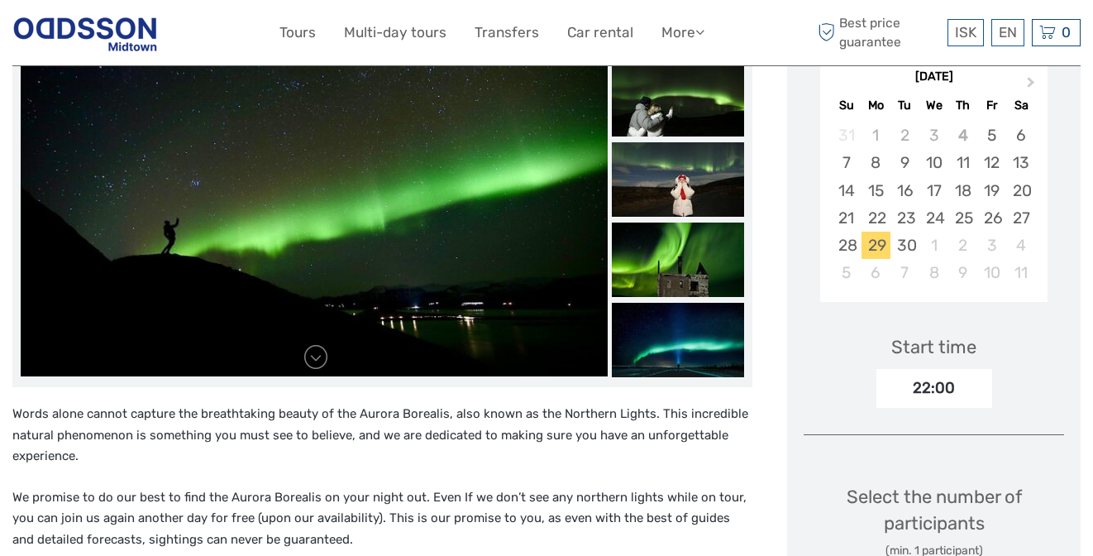
click at [929, 369] on div "22:00" at bounding box center [934, 388] width 116 height 38
click at [923, 369] on div "22:00" at bounding box center [934, 388] width 116 height 38
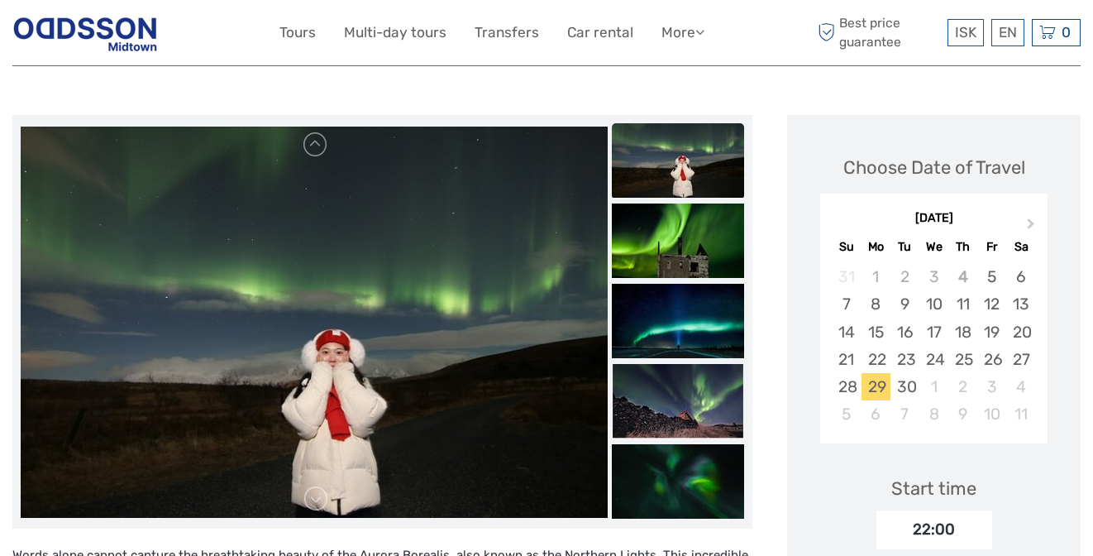
scroll to position [0, 0]
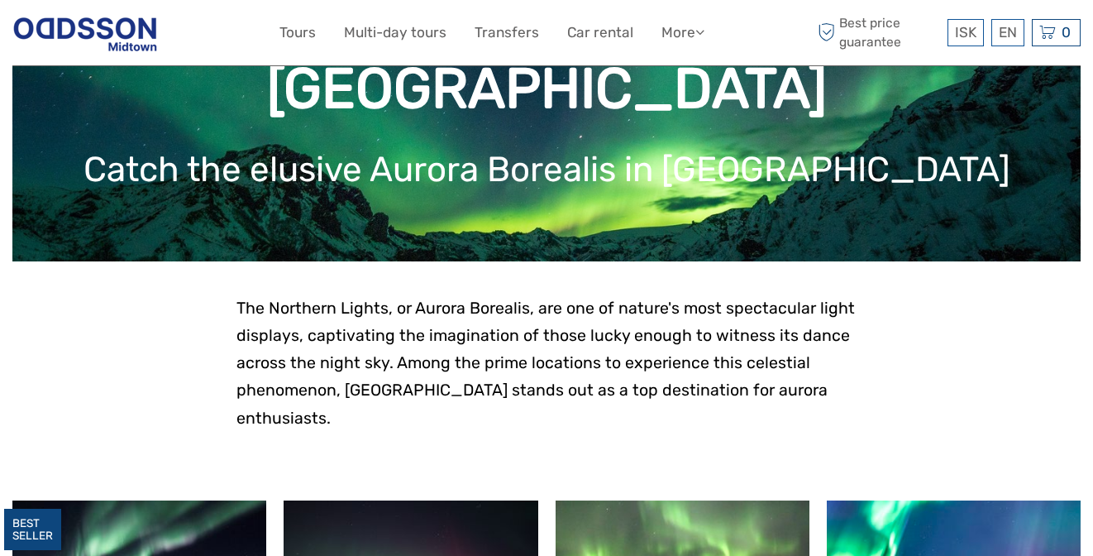
scroll to position [494, 0]
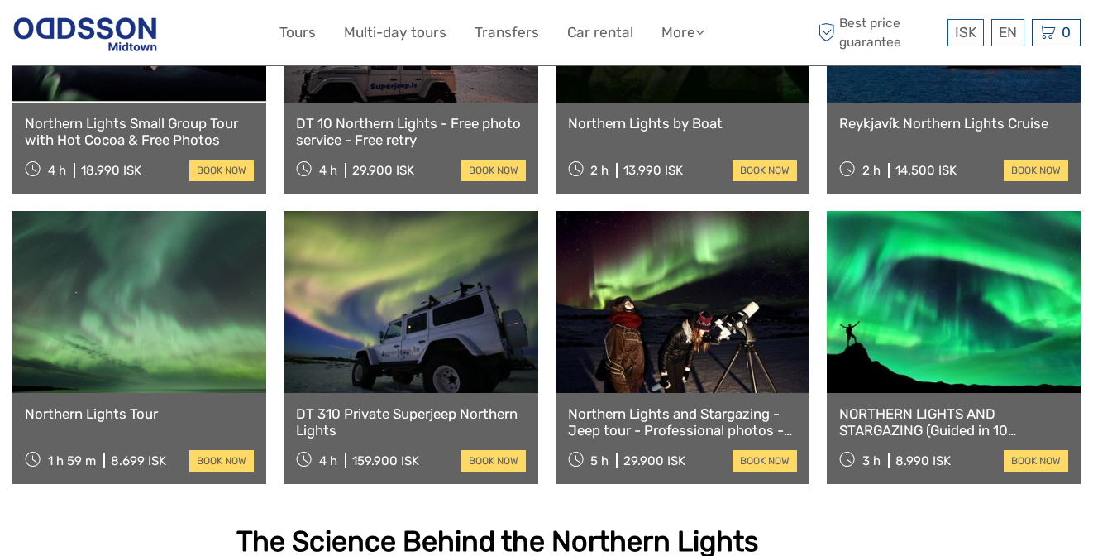
scroll to position [766, 0]
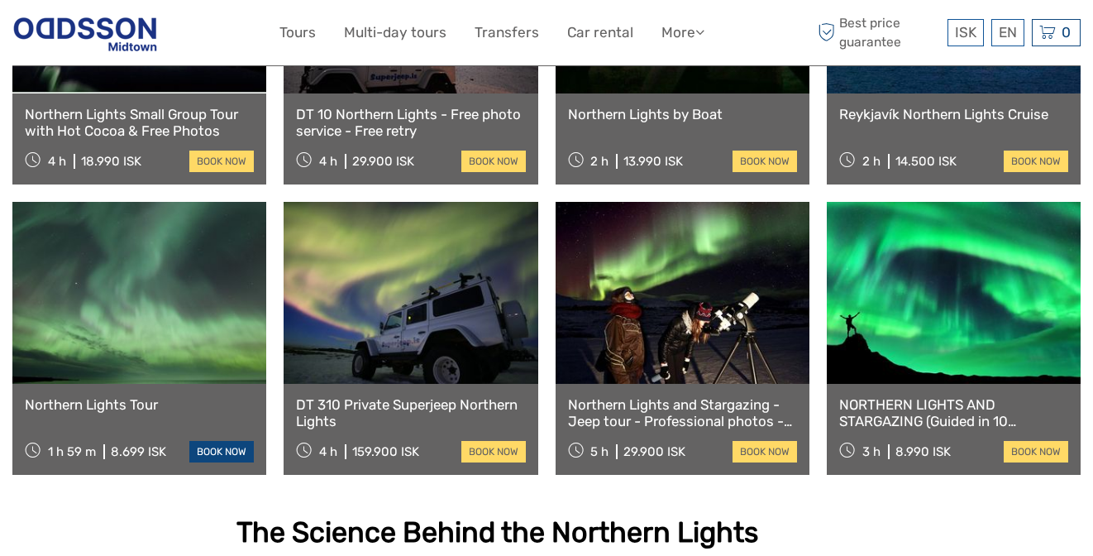
click at [233, 441] on link "book now" at bounding box center [221, 451] width 64 height 21
click at [1029, 441] on link "book now" at bounding box center [1036, 451] width 64 height 21
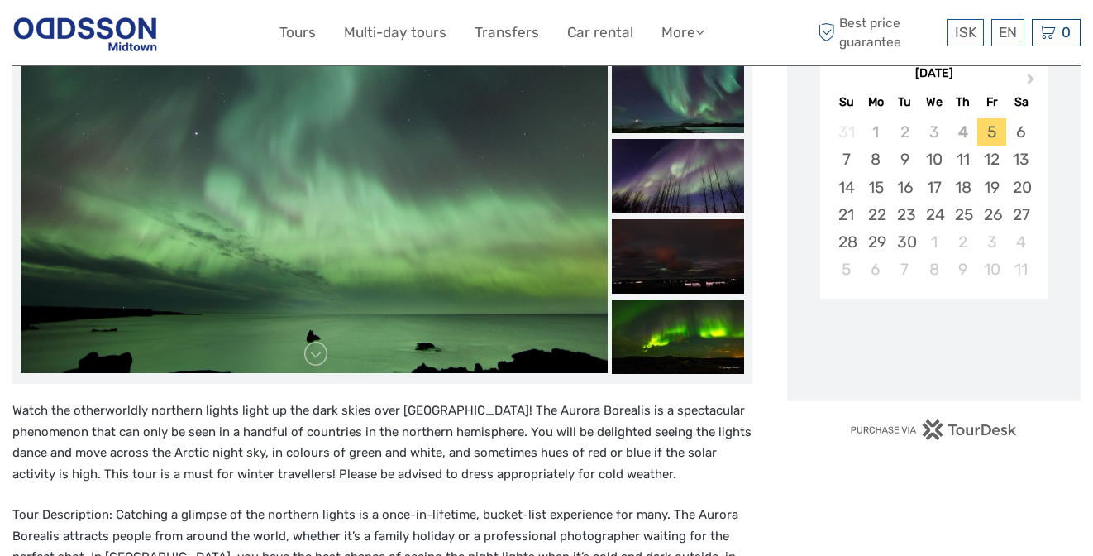
scroll to position [365, 0]
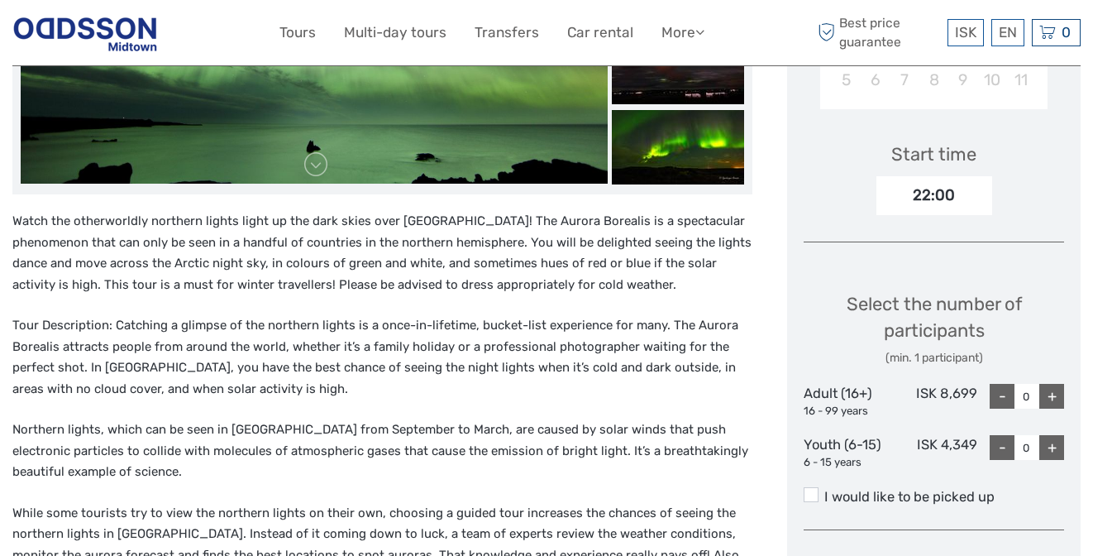
scroll to position [518, 0]
click at [410, 418] on p "Northern lights, which can be seen in Iceland from September to March, are caus…" at bounding box center [382, 450] width 740 height 64
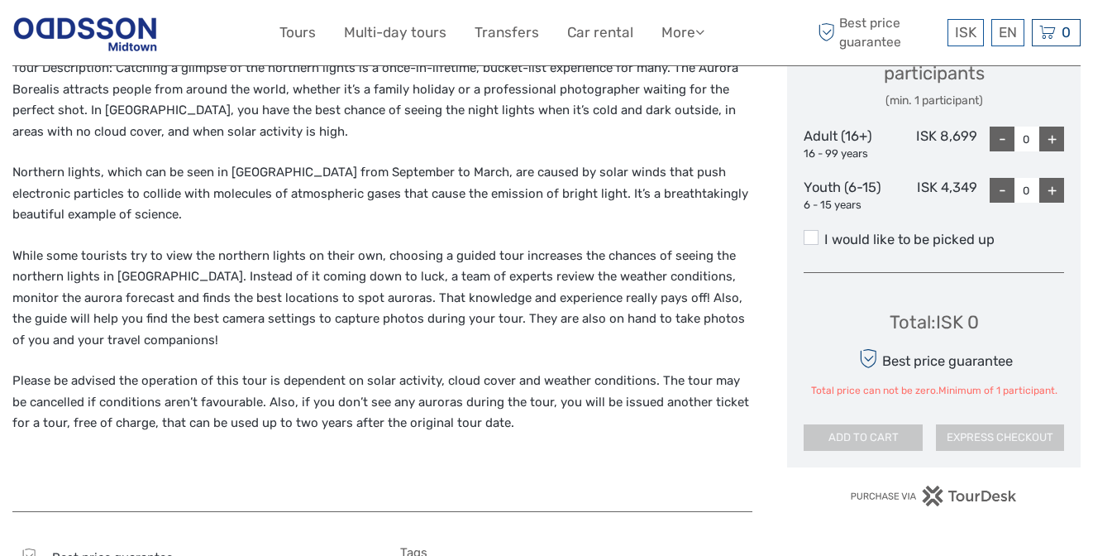
scroll to position [775, 0]
click at [494, 348] on div "Watch the otherworldly northern lights light up the dark skies over Reykjavík! …" at bounding box center [382, 223] width 740 height 541
click at [480, 370] on p "Please be advised the operation of this tour is dependent on solar activity, cl…" at bounding box center [382, 402] width 740 height 64
click at [481, 370] on p "Please be advised the operation of this tour is dependent on solar activity, cl…" at bounding box center [382, 402] width 740 height 64
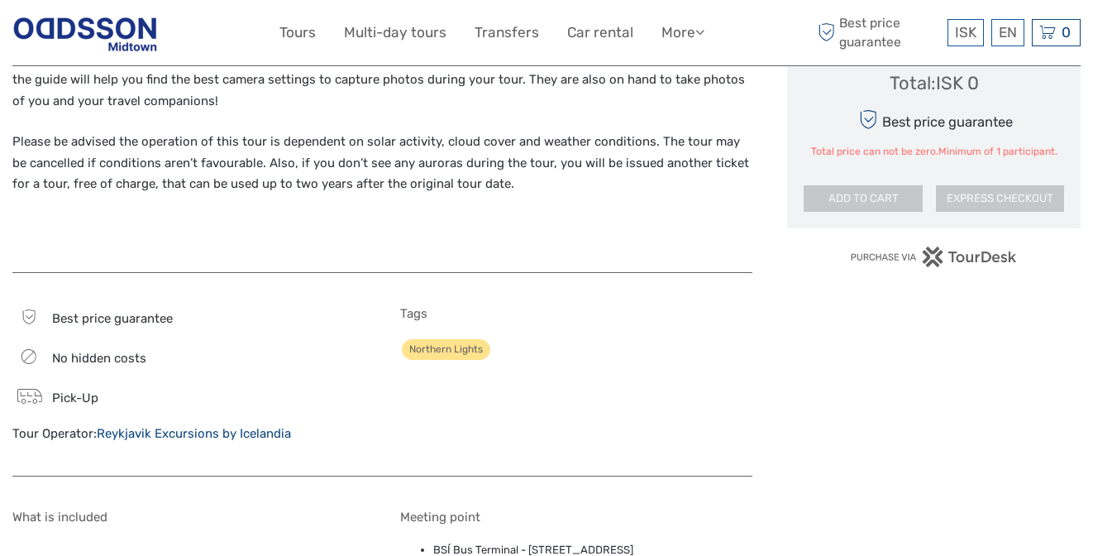
scroll to position [1205, 0]
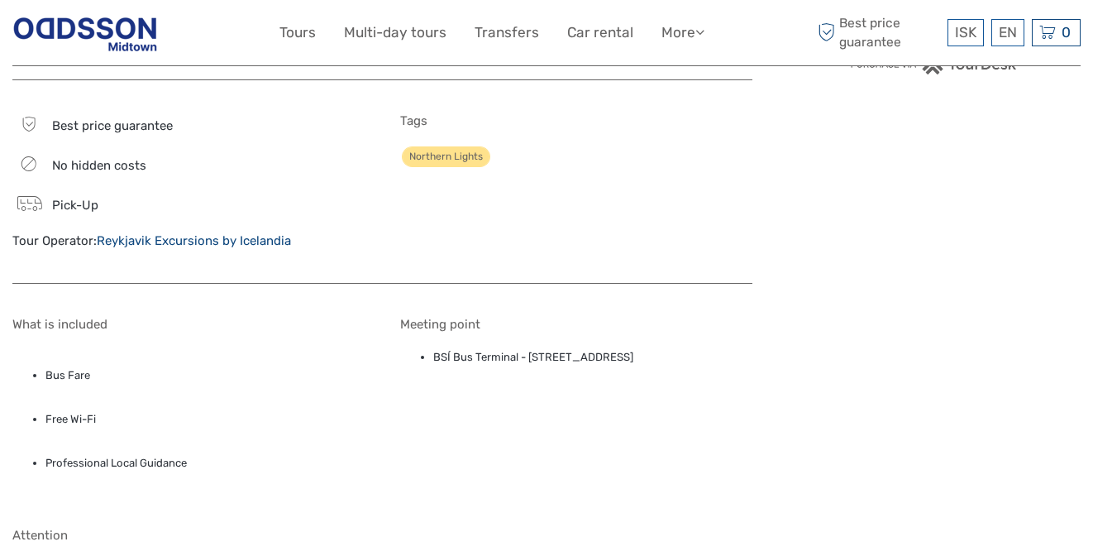
click at [495, 249] on div "Best price guarantee No hidden costs Pick-Up Tour Operator: Reykjavik Excursion…" at bounding box center [382, 190] width 740 height 187
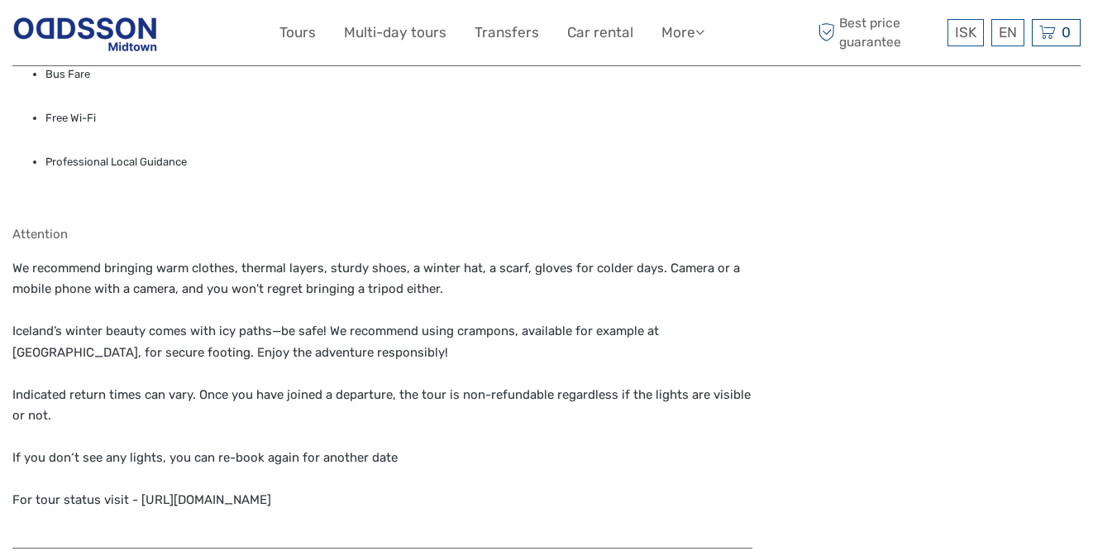
scroll to position [1510, 0]
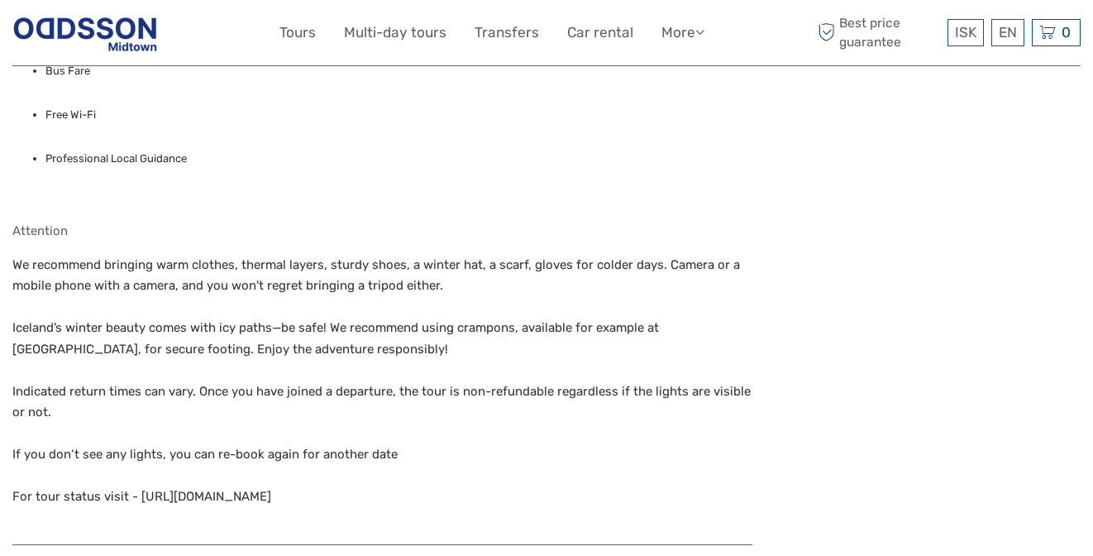
click at [506, 275] on p "We recommend bringing warm clothes, thermal layers, sturdy shoes, a winter hat,…" at bounding box center [382, 381] width 740 height 253
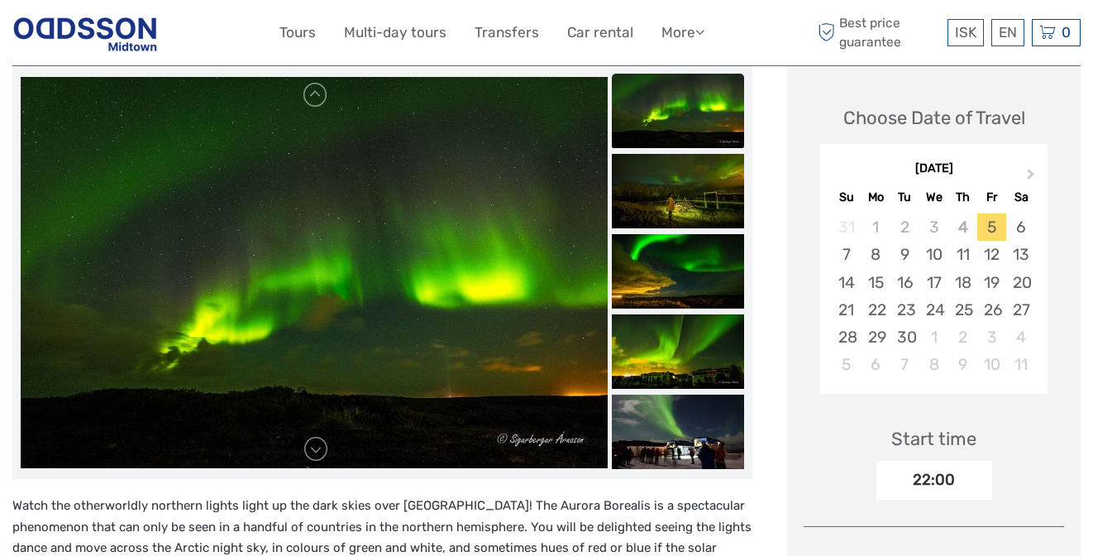
scroll to position [192, 0]
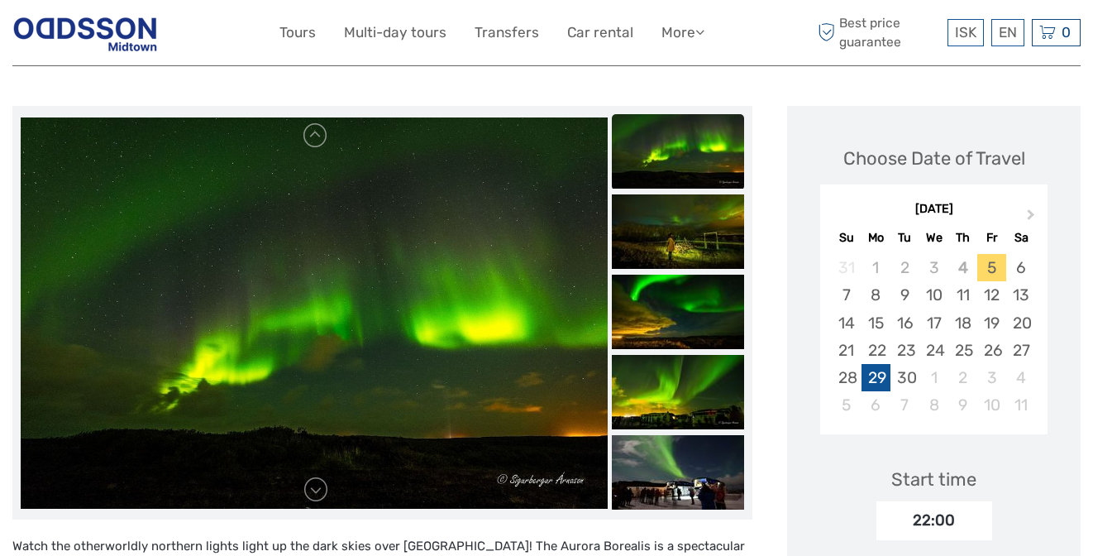
click at [879, 364] on div "29" at bounding box center [876, 377] width 29 height 27
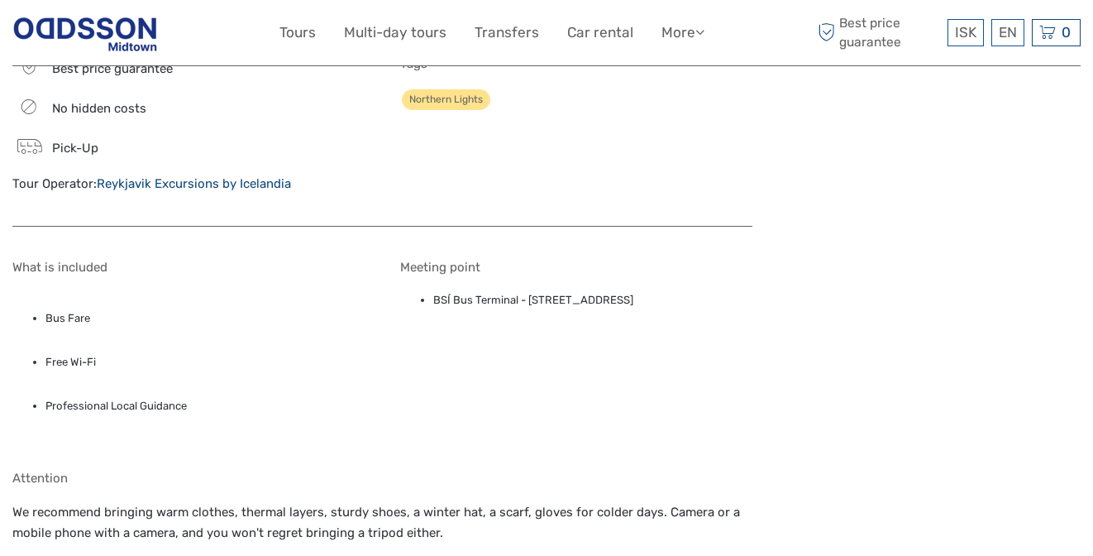
scroll to position [1472, 0]
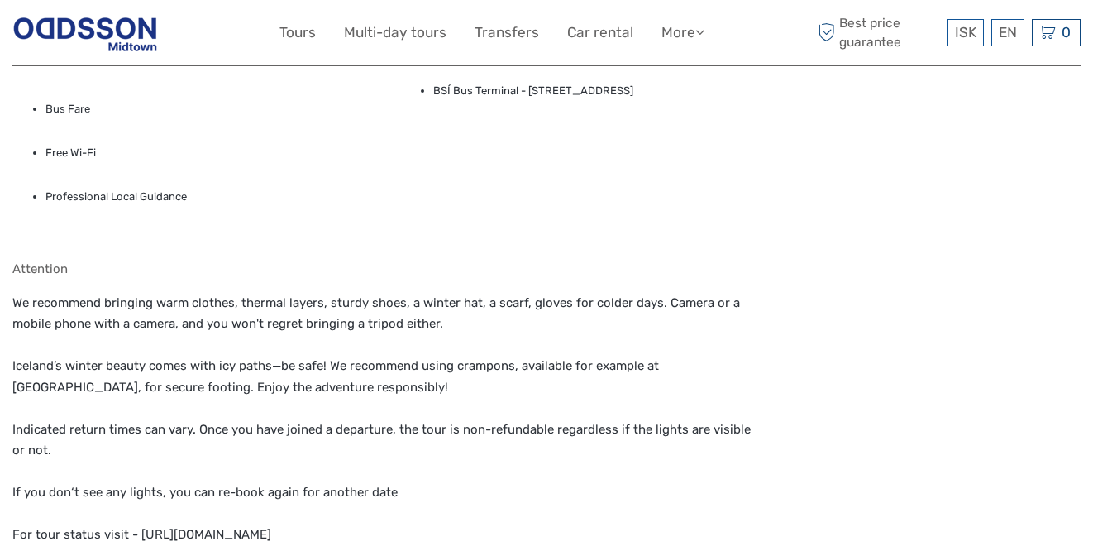
click at [505, 269] on div "Attention We recommend bringing warm clothes, thermal layers, sturdy shoes, a w…" at bounding box center [382, 413] width 740 height 304
click at [498, 293] on p "We recommend bringing warm clothes, thermal layers, sturdy shoes, a winter hat,…" at bounding box center [382, 419] width 740 height 253
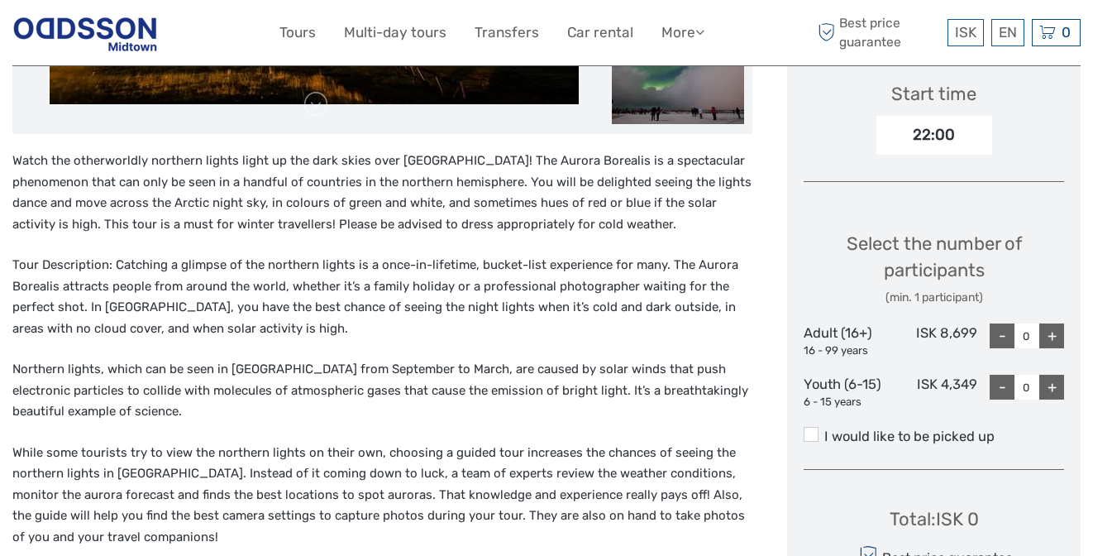
scroll to position [592, 0]
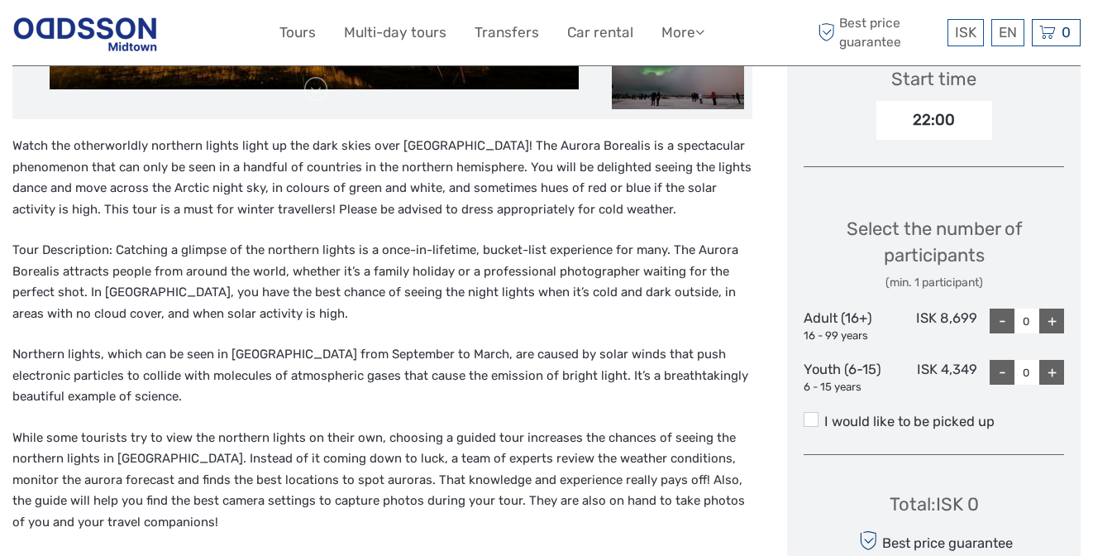
click at [1047, 310] on div "+" at bounding box center [1051, 320] width 25 height 25
type input "1"
click at [525, 211] on div "Watch the otherworldly northern lights light up the dark skies over Reykjavík! …" at bounding box center [382, 406] width 740 height 541
click at [489, 207] on div "Watch the otherworldly northern lights light up the dark skies over Reykjavík! …" at bounding box center [382, 406] width 740 height 541
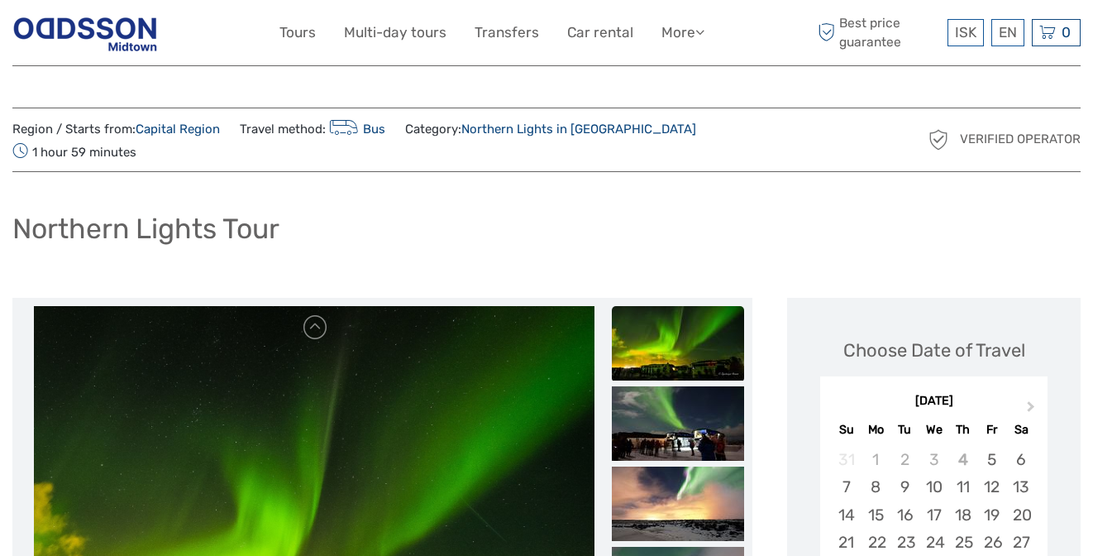
scroll to position [850, 0]
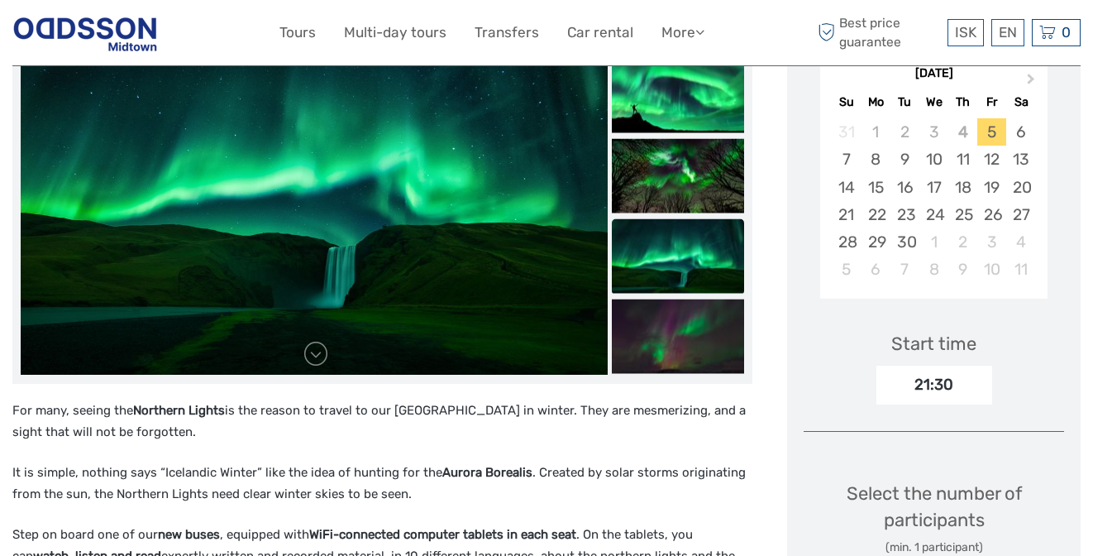
scroll to position [456, 0]
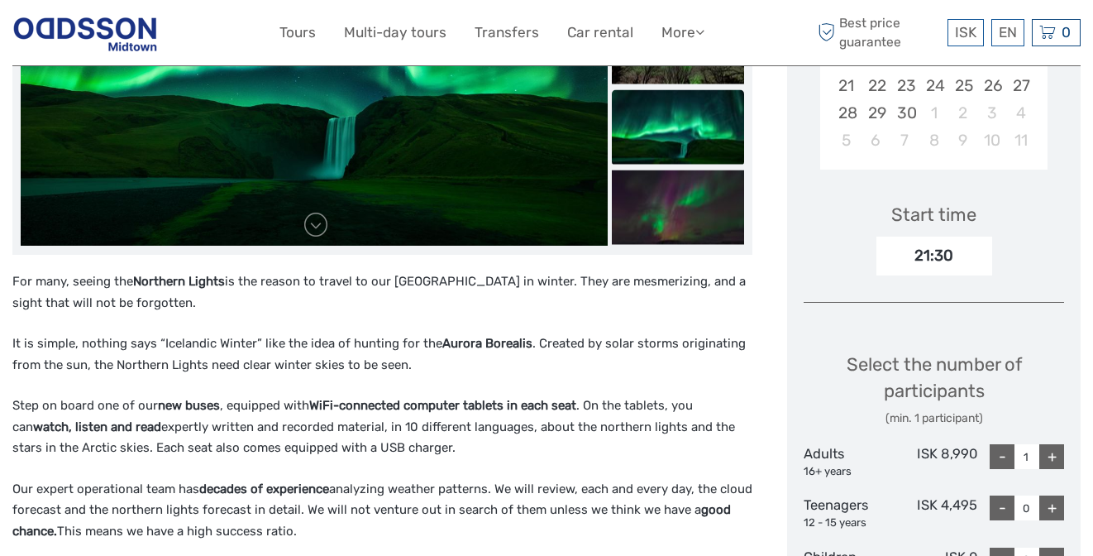
click at [546, 398] on strong "WiFi-connected computer tablets in each seat" at bounding box center [442, 405] width 267 height 15
click at [573, 344] on p "It is simple, nothing says “Icelandic Winter” like the idea of hunting for the …" at bounding box center [382, 354] width 740 height 42
click at [560, 359] on div "For many, seeing the Northern Lights is the reason to travel to our northern is…" at bounding box center [382, 485] width 740 height 428
click at [547, 398] on strong "WiFi-connected computer tablets in each seat" at bounding box center [442, 405] width 267 height 15
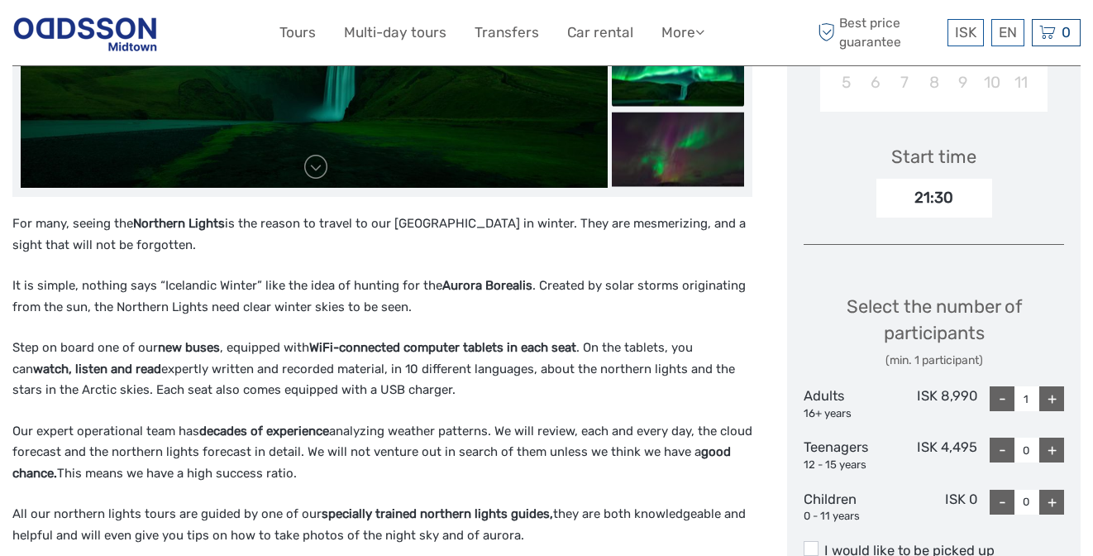
scroll to position [527, 0]
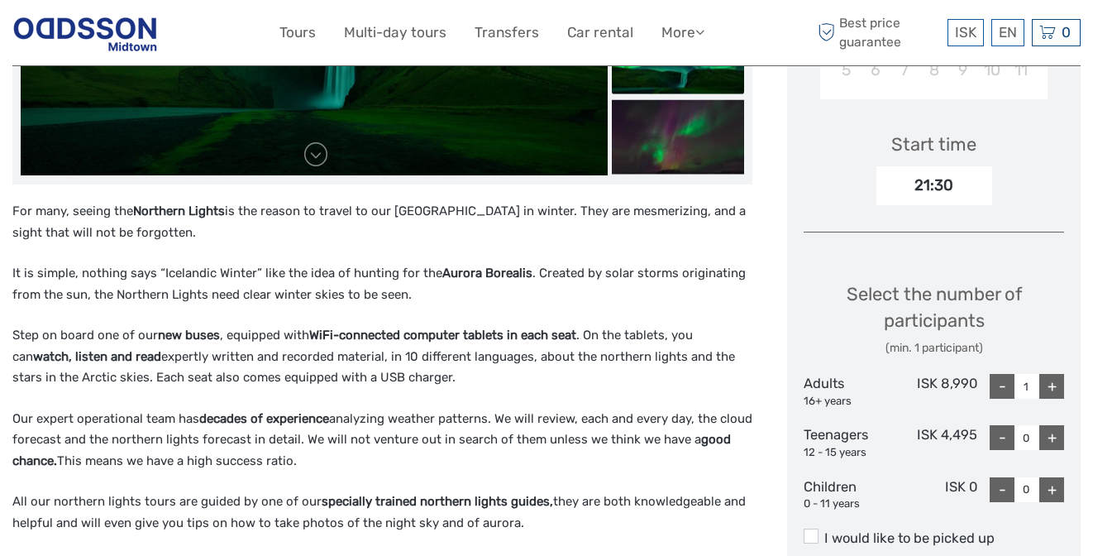
click at [568, 345] on p "Step on board one of our new buses , equipped with WiFi-connected computer tabl…" at bounding box center [382, 357] width 740 height 64
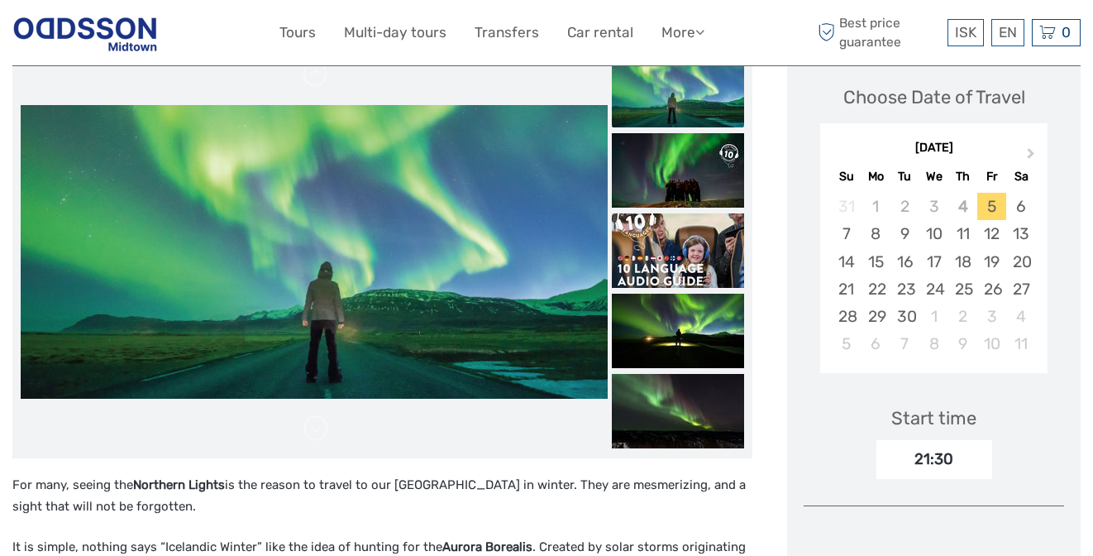
scroll to position [255, 0]
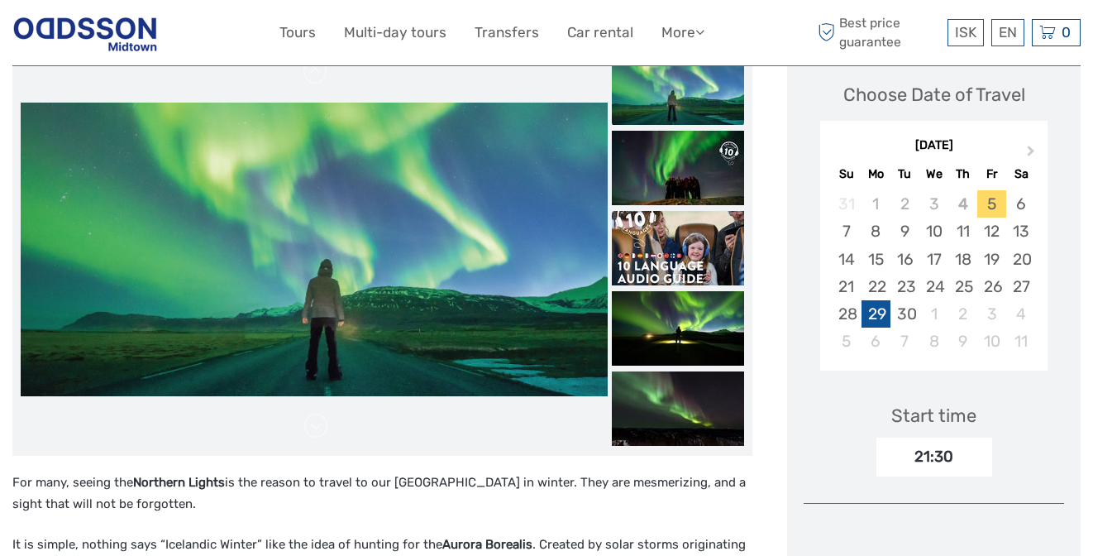
click at [871, 300] on div "29" at bounding box center [876, 313] width 29 height 27
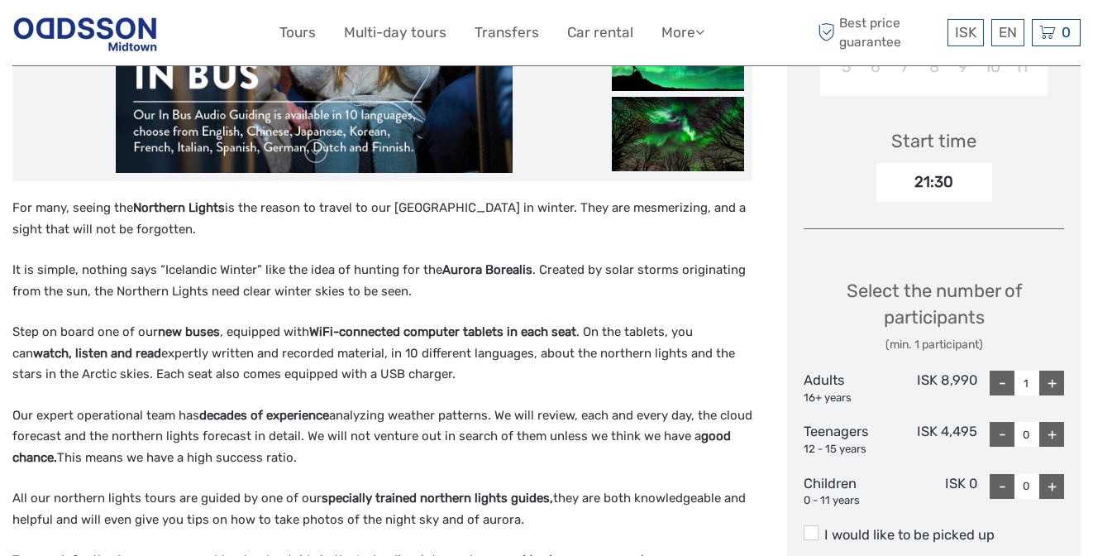
scroll to position [534, 0]
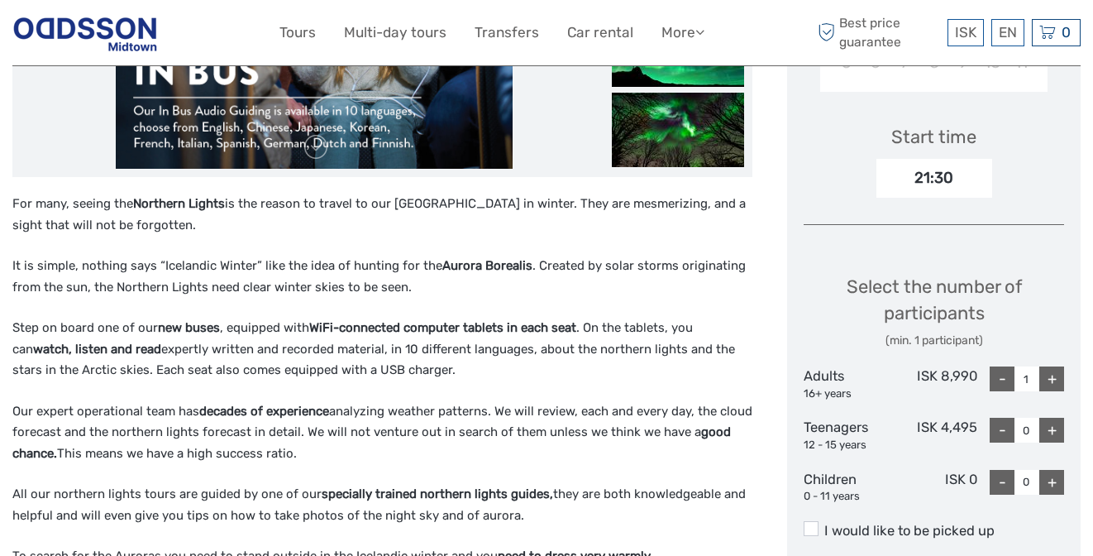
click at [475, 318] on p "Step on board one of our new buses , equipped with WiFi-connected computer tabl…" at bounding box center [382, 349] width 740 height 64
click at [452, 337] on p "Step on board one of our new buses , equipped with WiFi-connected computer tabl…" at bounding box center [382, 349] width 740 height 64
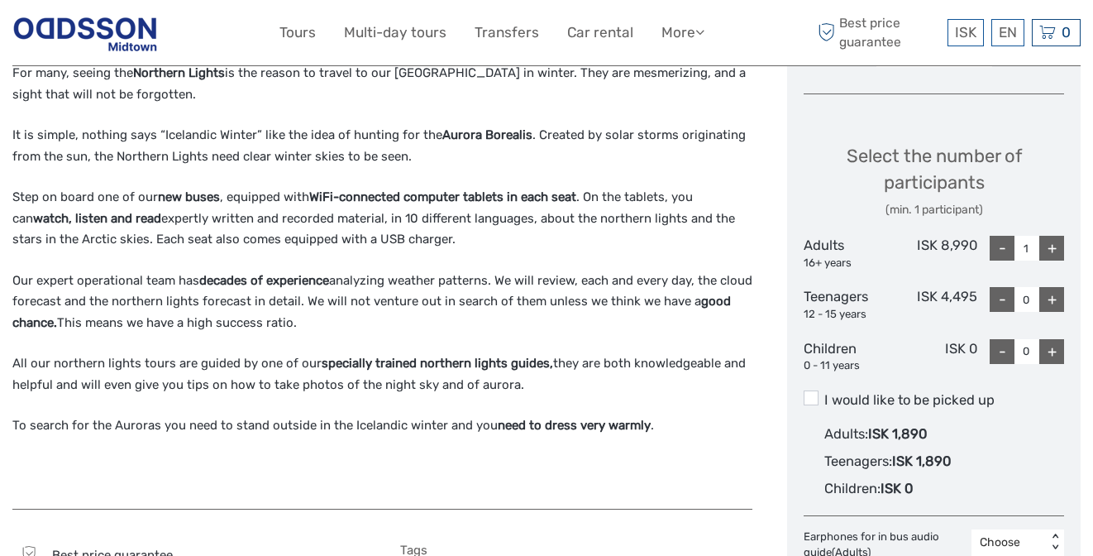
scroll to position [935, 0]
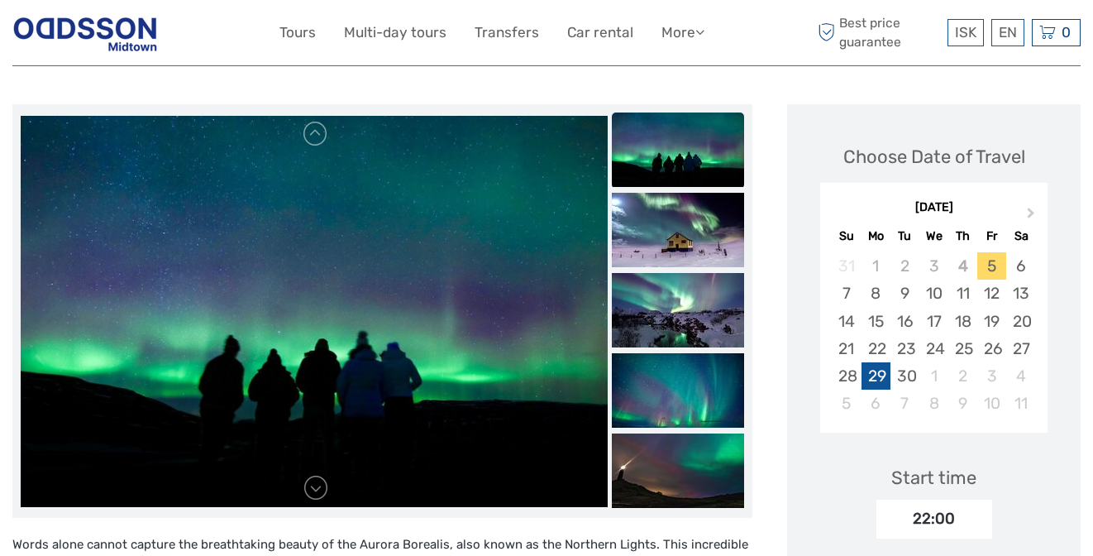
click at [886, 362] on div "29" at bounding box center [876, 375] width 29 height 27
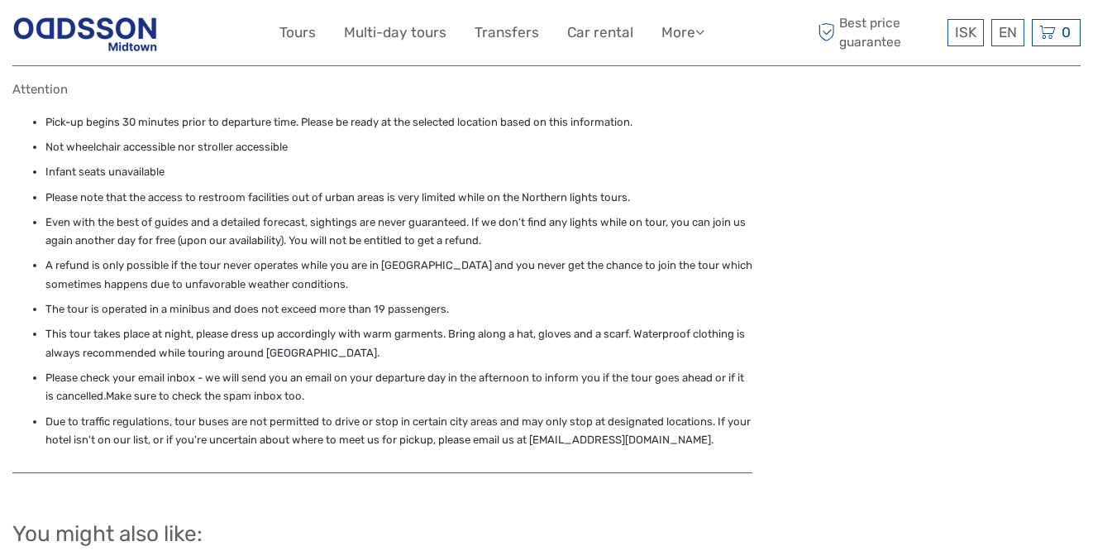
scroll to position [2438, 0]
